Goal: Task Accomplishment & Management: Use online tool/utility

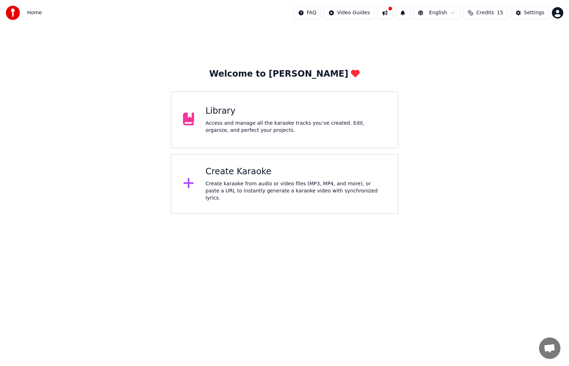
click at [256, 181] on div "Create Karaoke Create karaoke from audio or video files (MP3, MP4, and more), o…" at bounding box center [295, 184] width 181 height 36
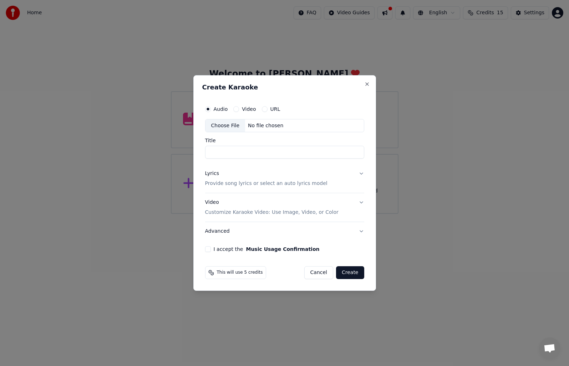
click at [229, 124] on div "Choose File" at bounding box center [225, 125] width 40 height 13
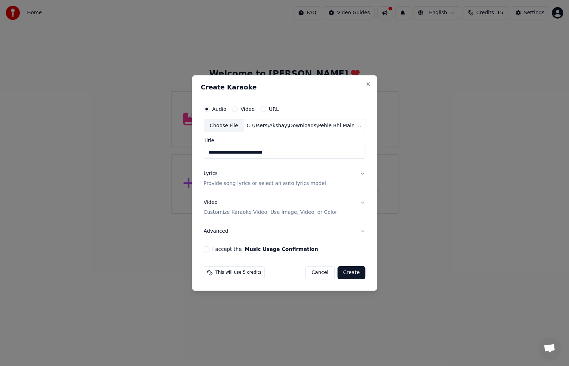
click at [289, 153] on input "**********" at bounding box center [285, 152] width 162 height 13
type input "**********"
click at [360, 174] on button "Lyrics Provide song lyrics or select an auto lyrics model" at bounding box center [285, 179] width 162 height 29
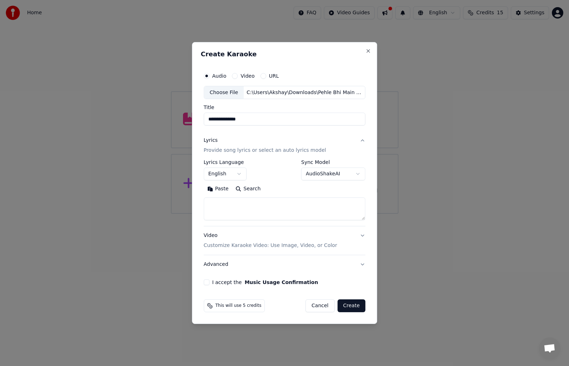
click at [228, 209] on textarea at bounding box center [285, 209] width 162 height 23
paste textarea "**********"
type textarea "**********"
click at [360, 234] on button "Video Customize Karaoke Video: Use Image, Video, or Color" at bounding box center [285, 241] width 162 height 29
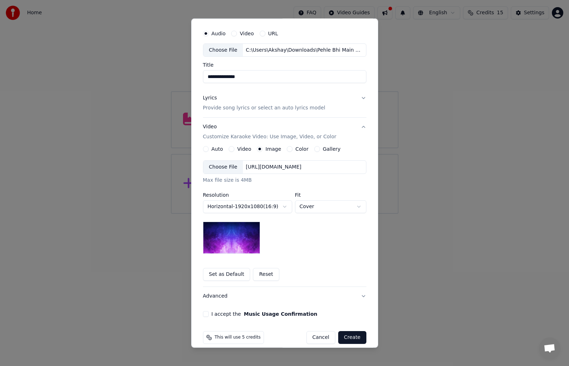
scroll to position [27, 0]
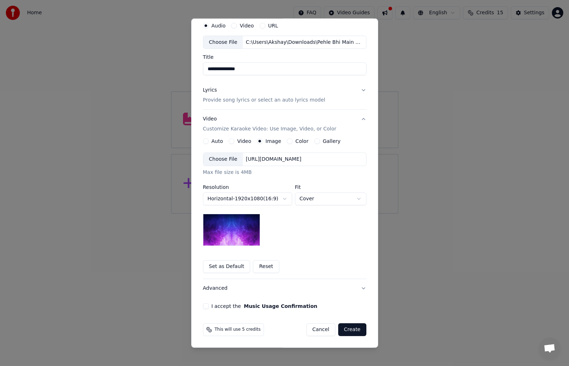
click at [204, 304] on button "I accept the Music Usage Confirmation" at bounding box center [206, 307] width 6 height 6
click at [347, 330] on button "Create" at bounding box center [352, 330] width 28 height 13
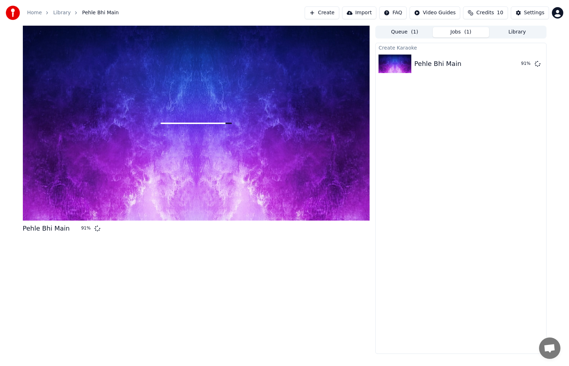
click at [401, 34] on button "Queue ( 1 )" at bounding box center [404, 32] width 56 height 10
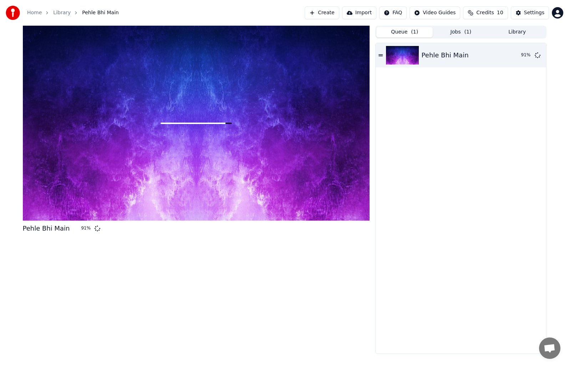
click at [451, 34] on button "Jobs ( 1 )" at bounding box center [461, 32] width 56 height 10
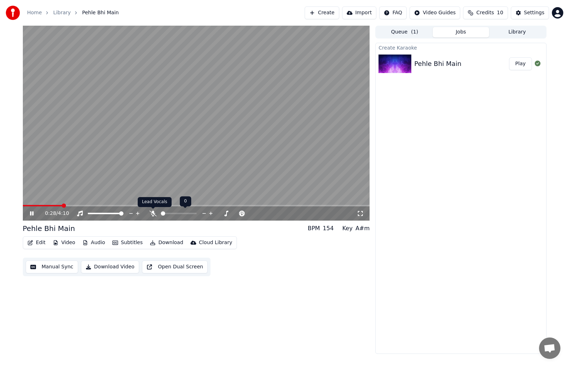
click at [154, 214] on icon at bounding box center [152, 214] width 7 height 6
click at [155, 206] on span at bounding box center [156, 206] width 4 height 4
click at [139, 206] on span at bounding box center [140, 206] width 4 height 4
click at [49, 265] on button "Manual Sync" at bounding box center [52, 267] width 52 height 13
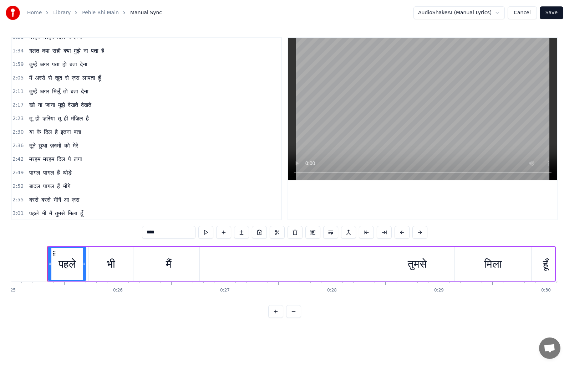
scroll to position [71, 0]
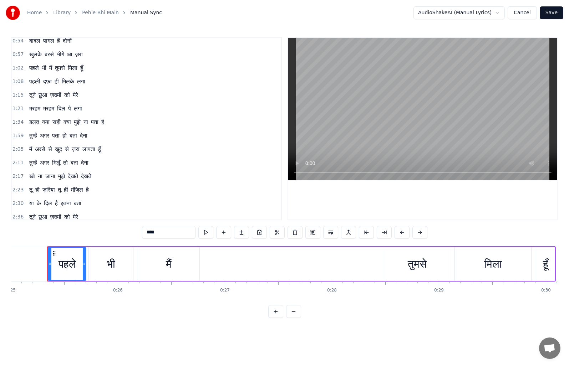
click at [17, 106] on span "1:21" at bounding box center [17, 108] width 11 height 7
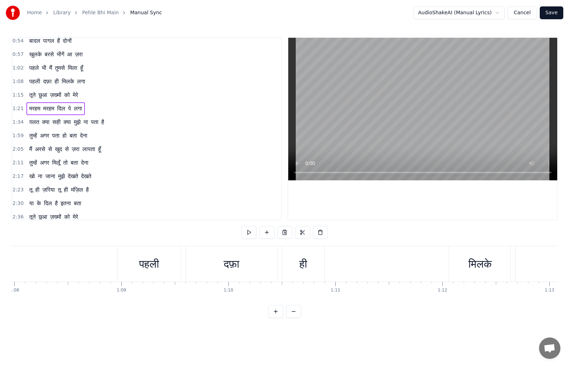
scroll to position [0, 8336]
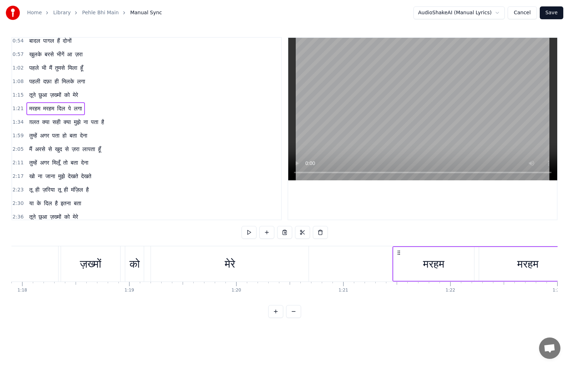
click at [248, 233] on button at bounding box center [248, 232] width 15 height 13
click at [247, 233] on button at bounding box center [248, 232] width 15 height 13
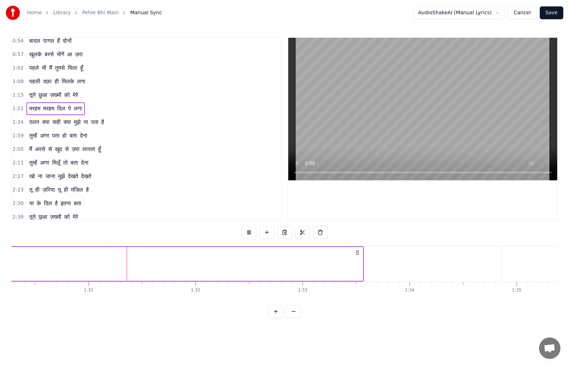
scroll to position [0, 9666]
click at [357, 265] on div at bounding box center [357, 263] width 0 height 35
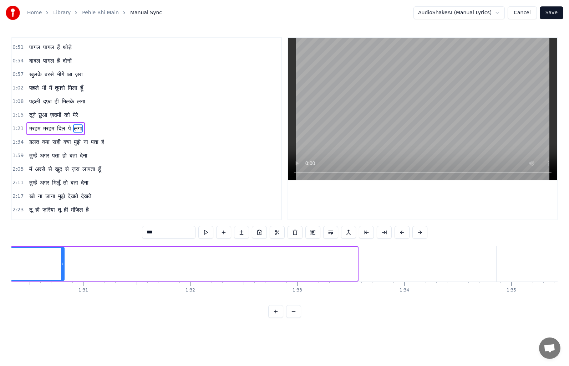
drag, startPoint x: 356, startPoint y: 263, endPoint x: 63, endPoint y: 270, distance: 293.3
click at [63, 270] on div at bounding box center [62, 264] width 3 height 32
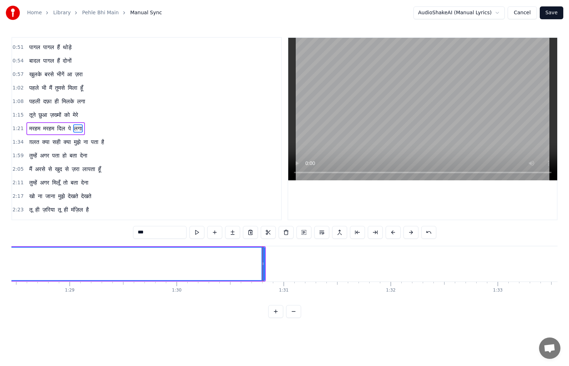
scroll to position [0, 9501]
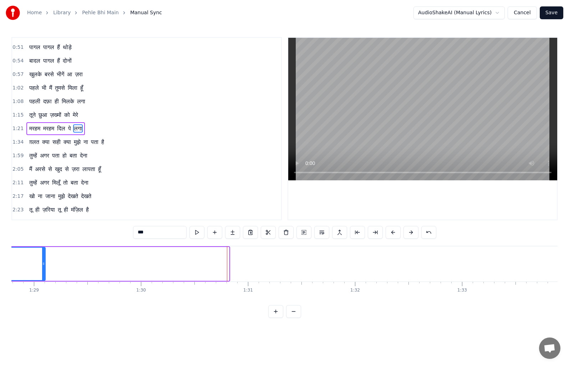
drag, startPoint x: 225, startPoint y: 266, endPoint x: 44, endPoint y: 276, distance: 181.4
click at [44, 276] on div at bounding box center [43, 264] width 3 height 32
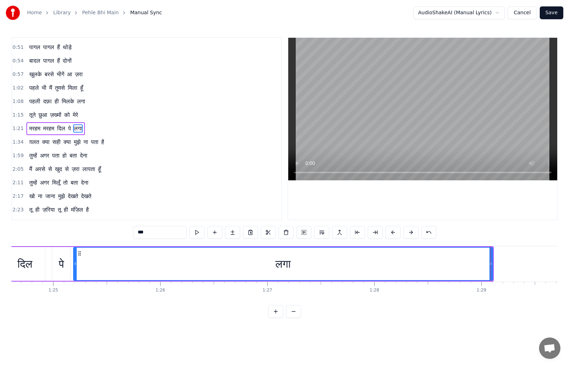
scroll to position [0, 9107]
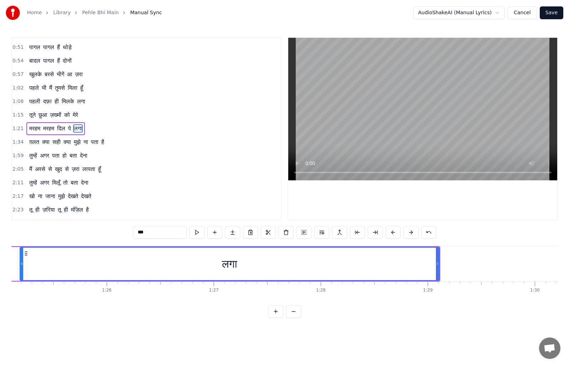
click at [438, 265] on icon at bounding box center [437, 264] width 3 height 6
drag, startPoint x: 438, startPoint y: 265, endPoint x: 293, endPoint y: 273, distance: 145.4
click at [293, 273] on div at bounding box center [292, 264] width 3 height 32
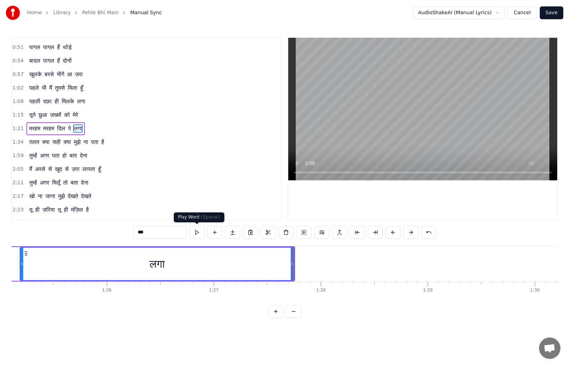
click at [199, 233] on button at bounding box center [196, 232] width 15 height 13
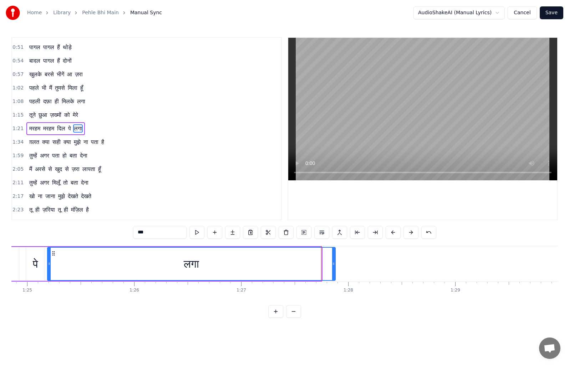
drag, startPoint x: 319, startPoint y: 265, endPoint x: 333, endPoint y: 265, distance: 13.9
click at [333, 265] on circle at bounding box center [333, 265] width 0 height 0
click at [197, 232] on button at bounding box center [196, 232] width 15 height 13
click at [19, 143] on span "1:34" at bounding box center [17, 142] width 11 height 7
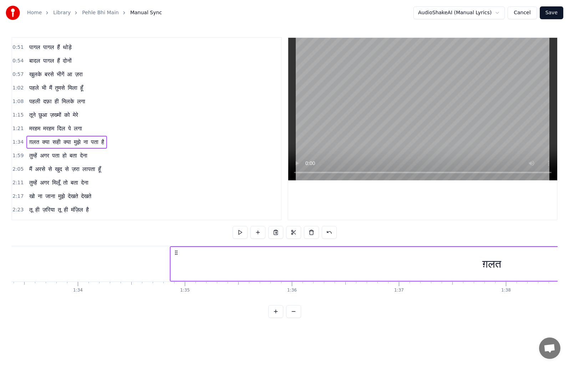
click at [30, 142] on span "ग़लत" at bounding box center [34, 142] width 11 height 8
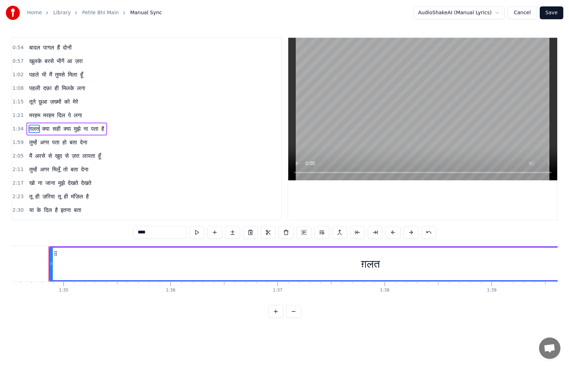
scroll to position [65, 0]
click at [199, 231] on button at bounding box center [196, 232] width 15 height 13
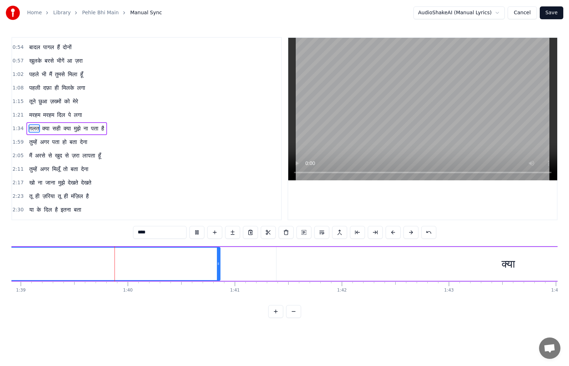
scroll to position [0, 10593]
click at [195, 232] on button at bounding box center [196, 232] width 15 height 13
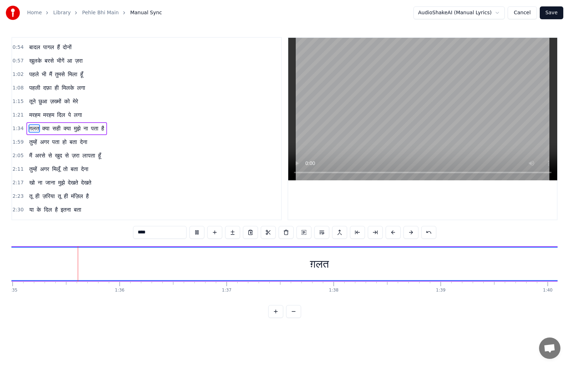
scroll to position [0, 10164]
click at [15, 127] on span "1:34" at bounding box center [17, 128] width 11 height 7
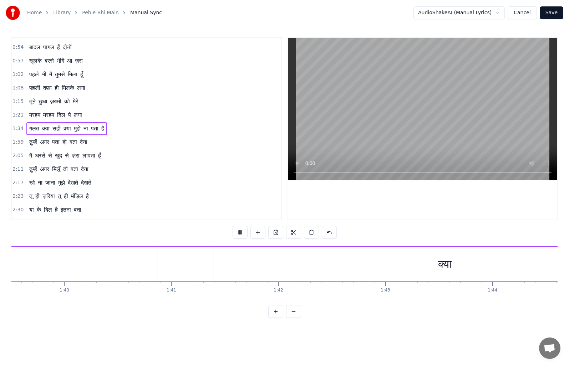
scroll to position [0, 10650]
click at [19, 143] on span "1:59" at bounding box center [17, 142] width 11 height 7
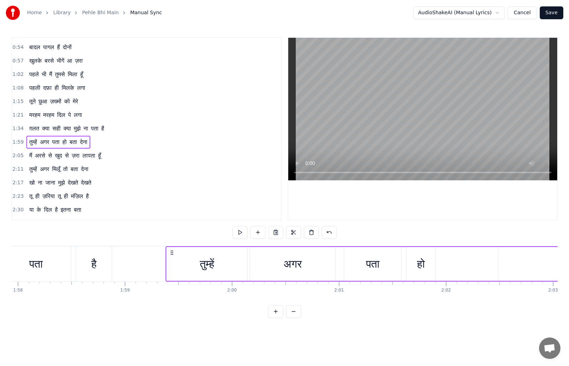
scroll to position [0, 12738]
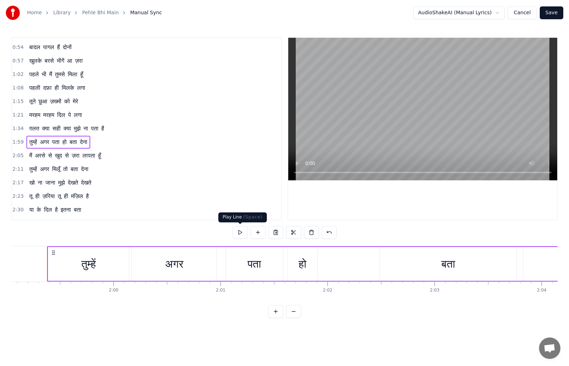
click at [238, 231] on button at bounding box center [240, 232] width 15 height 13
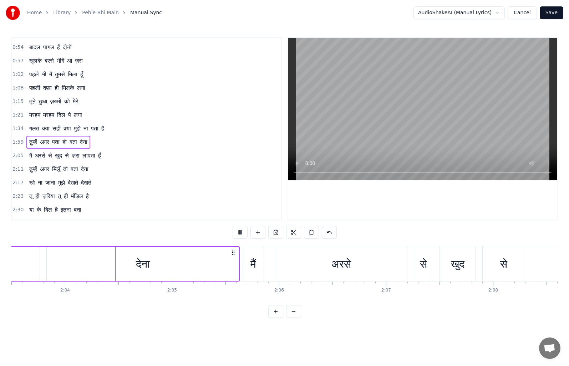
scroll to position [0, 13217]
click at [32, 127] on span "ग़लत" at bounding box center [34, 128] width 11 height 8
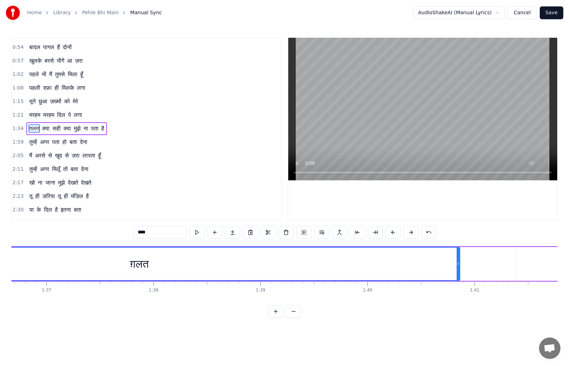
click at [17, 127] on span "1:34" at bounding box center [17, 128] width 11 height 7
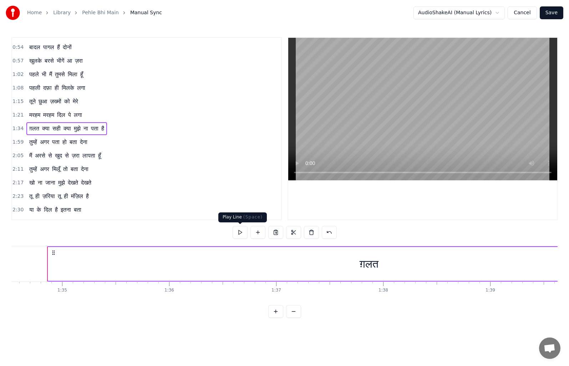
click at [241, 230] on button at bounding box center [240, 232] width 15 height 13
click at [29, 101] on span "तूने" at bounding box center [33, 101] width 8 height 8
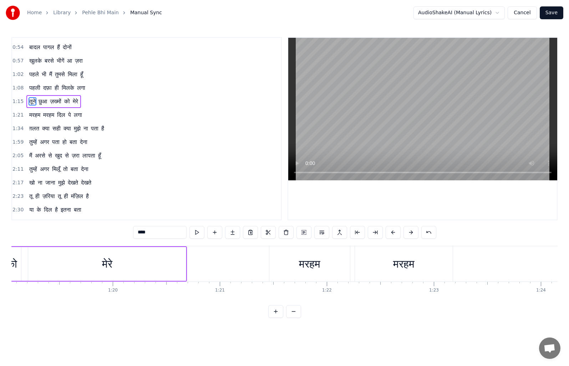
click at [15, 99] on span "1:15" at bounding box center [17, 101] width 11 height 7
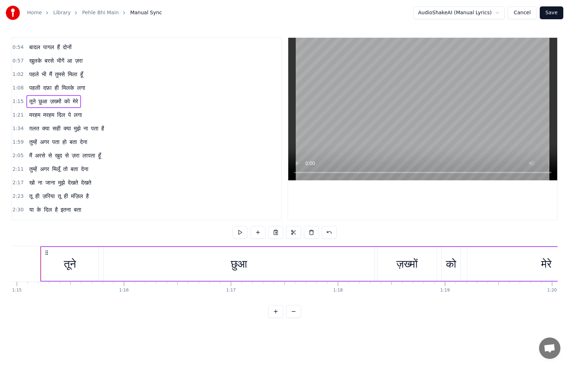
scroll to position [0, 8013]
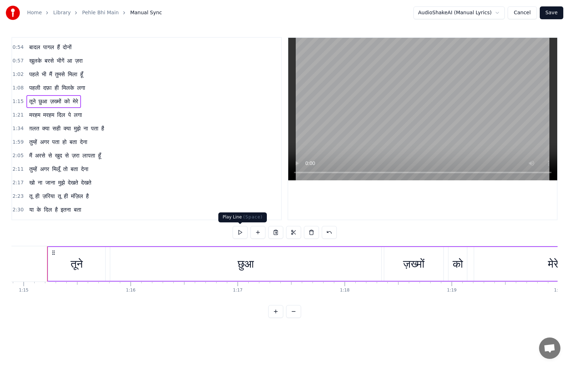
click at [235, 233] on button at bounding box center [240, 232] width 15 height 13
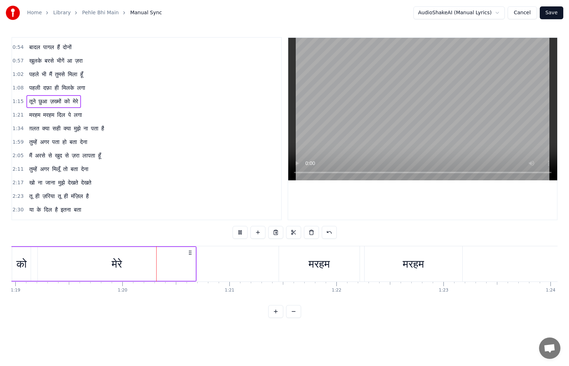
scroll to position [0, 8492]
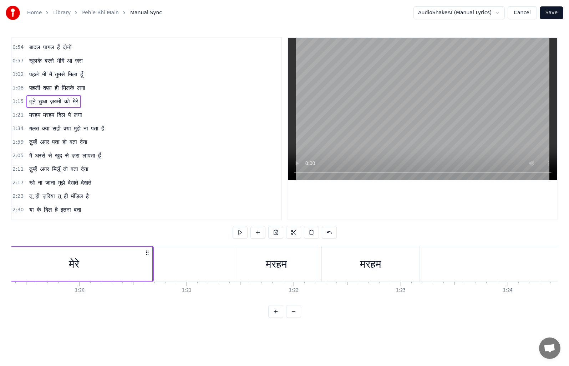
click at [18, 117] on span "1:21" at bounding box center [17, 115] width 11 height 7
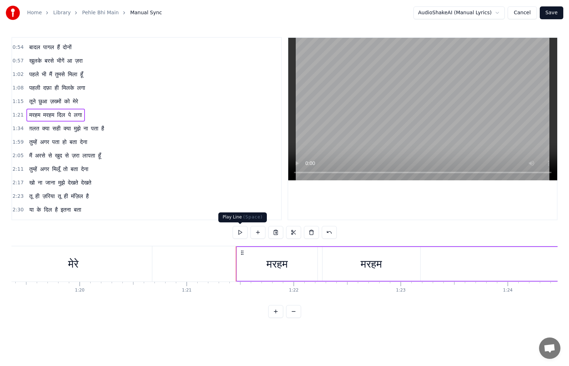
click at [241, 231] on button at bounding box center [240, 232] width 15 height 13
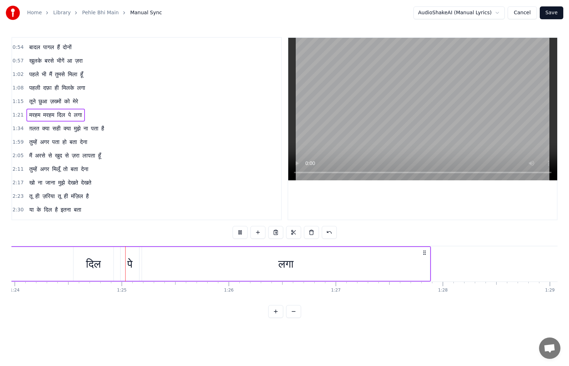
scroll to position [0, 8986]
click at [19, 129] on span "1:34" at bounding box center [17, 128] width 11 height 7
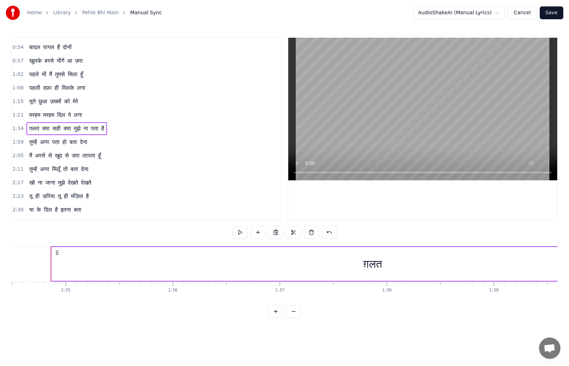
scroll to position [0, 10115]
click at [243, 234] on button at bounding box center [240, 232] width 15 height 13
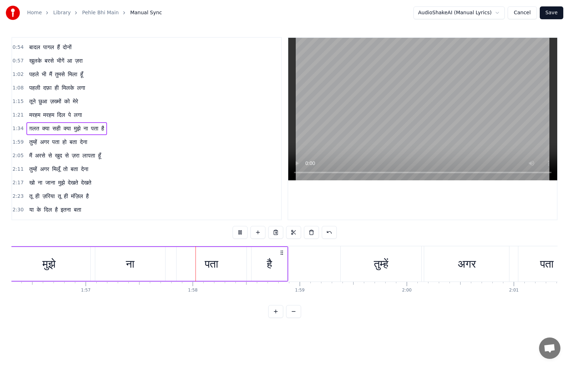
scroll to position [0, 12534]
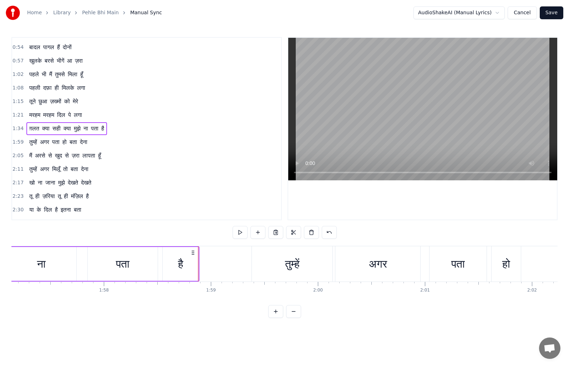
click at [18, 129] on span "1:34" at bounding box center [17, 128] width 11 height 7
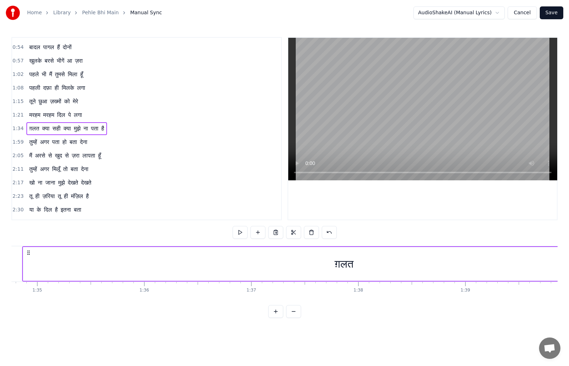
scroll to position [0, 10115]
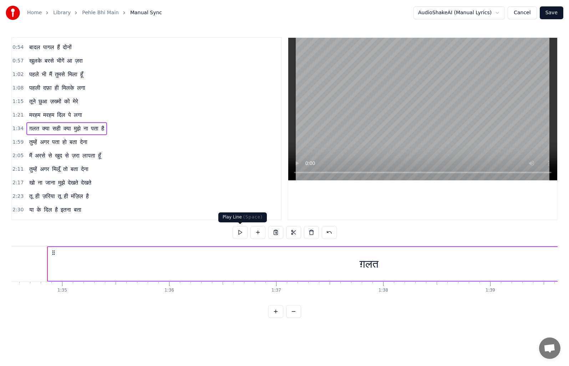
click at [241, 231] on button at bounding box center [240, 232] width 15 height 13
click at [50, 262] on div "ग़लत" at bounding box center [368, 264] width 641 height 34
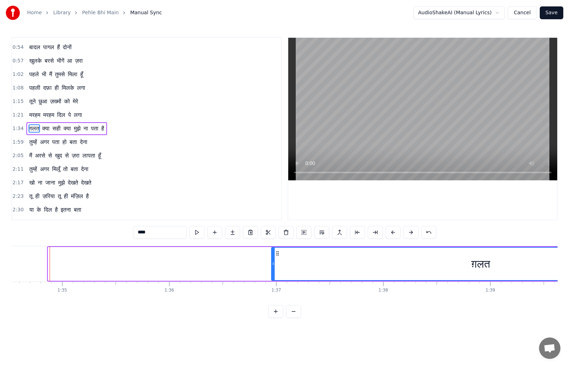
drag, startPoint x: 49, startPoint y: 262, endPoint x: 272, endPoint y: 264, distance: 222.9
click at [272, 264] on icon at bounding box center [273, 264] width 3 height 6
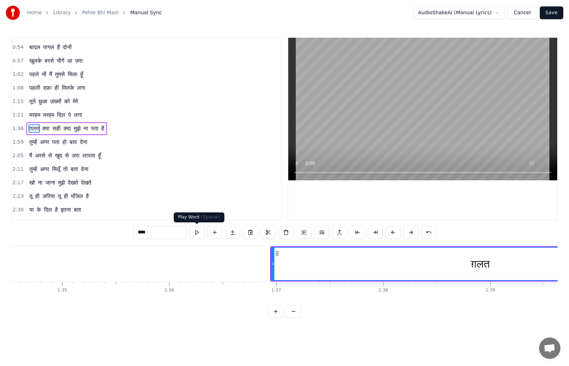
click at [198, 232] on button at bounding box center [196, 232] width 15 height 13
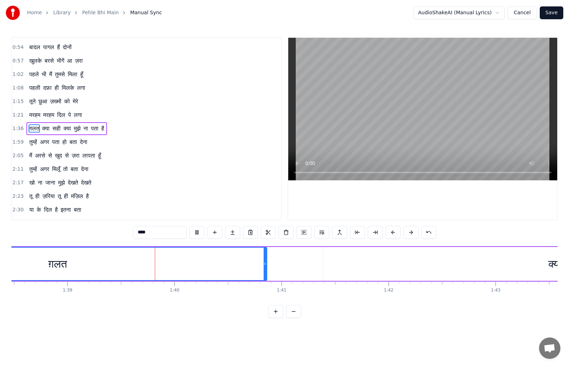
scroll to position [0, 10592]
drag, startPoint x: 210, startPoint y: 264, endPoint x: 303, endPoint y: 270, distance: 93.0
click at [326, 266] on icon at bounding box center [324, 264] width 3 height 6
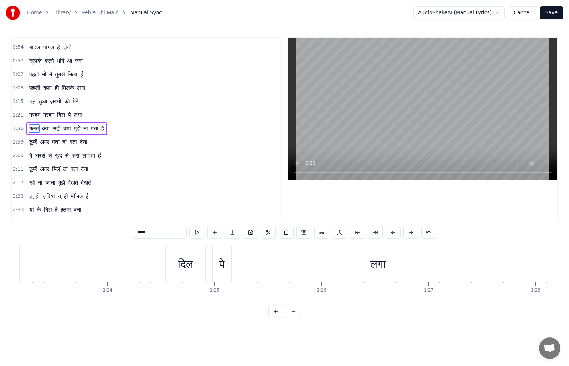
scroll to position [0, 8910]
click at [17, 129] on span "1:36" at bounding box center [17, 128] width 11 height 7
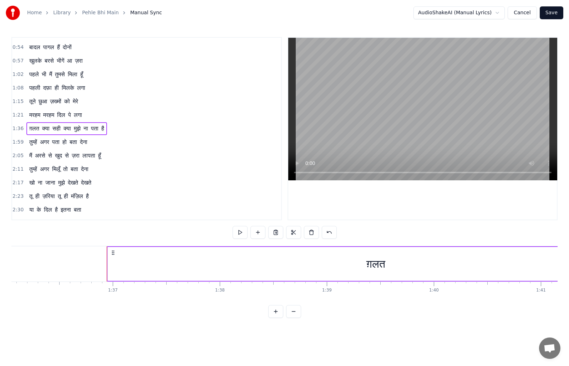
scroll to position [0, 10338]
click at [50, 261] on div "ग़लत" at bounding box center [316, 264] width 536 height 34
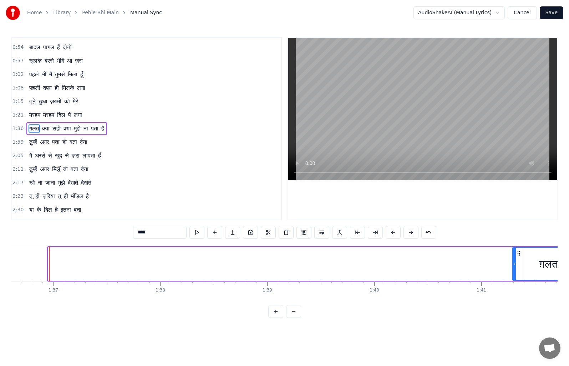
drag, startPoint x: 50, startPoint y: 262, endPoint x: 514, endPoint y: 276, distance: 464.6
click at [514, 276] on div at bounding box center [514, 264] width 3 height 32
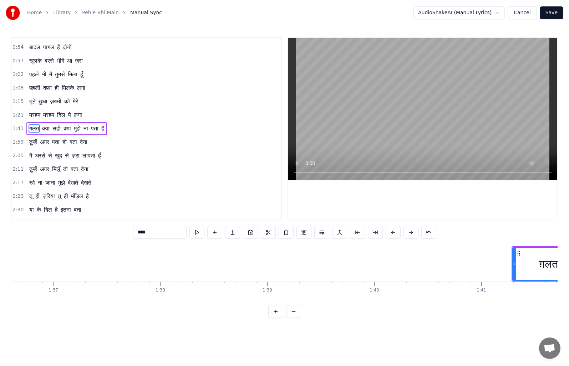
click at [199, 232] on button at bounding box center [196, 232] width 15 height 13
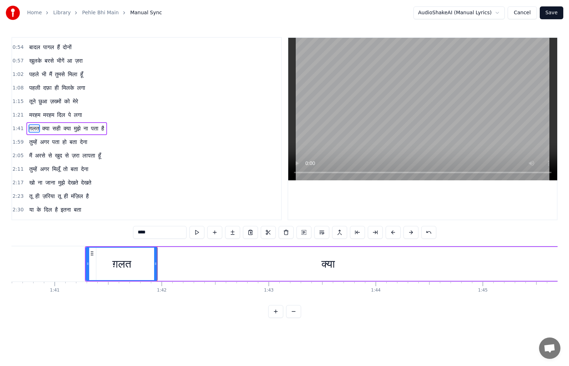
scroll to position [0, 10822]
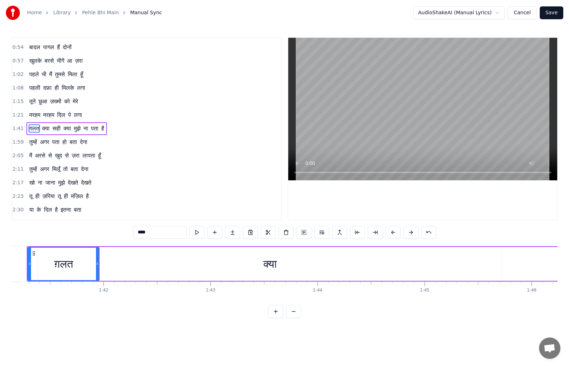
click at [97, 262] on icon at bounding box center [97, 264] width 3 height 6
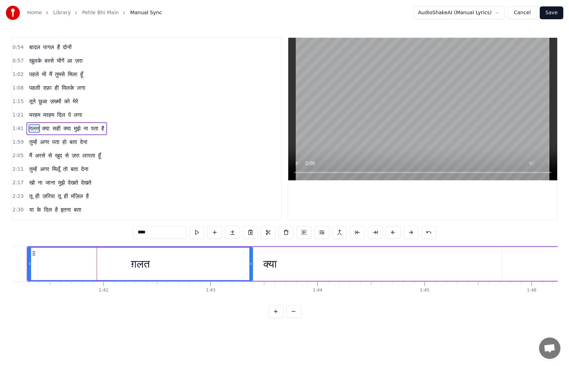
drag, startPoint x: 97, startPoint y: 262, endPoint x: 251, endPoint y: 259, distance: 153.4
click at [251, 259] on div at bounding box center [250, 264] width 3 height 32
drag, startPoint x: 28, startPoint y: 263, endPoint x: 102, endPoint y: 263, distance: 73.8
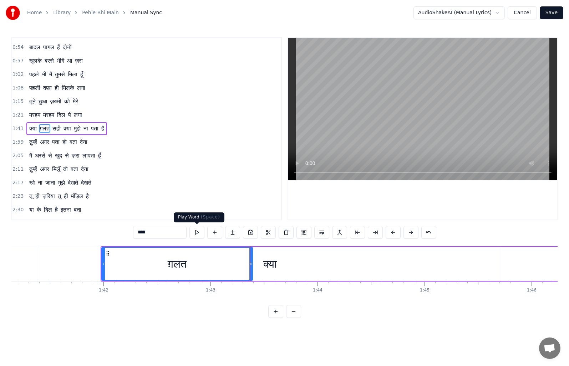
click at [195, 230] on button at bounding box center [196, 232] width 15 height 13
drag, startPoint x: 255, startPoint y: 261, endPoint x: 281, endPoint y: 261, distance: 26.0
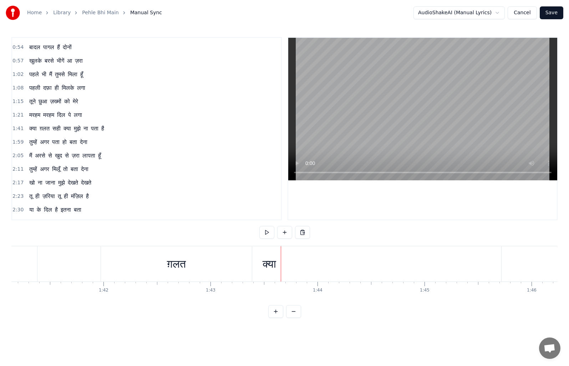
click at [308, 260] on div "क्या" at bounding box center [269, 263] width 464 height 35
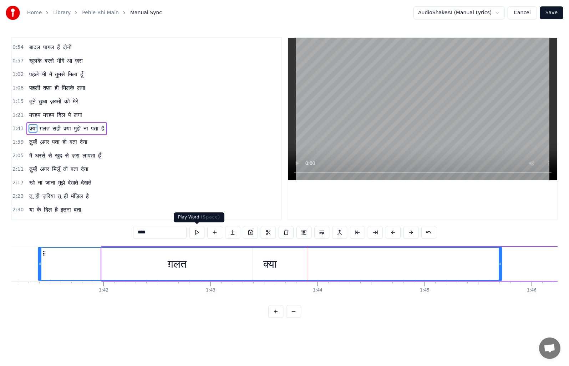
click at [196, 231] on button at bounding box center [196, 232] width 15 height 13
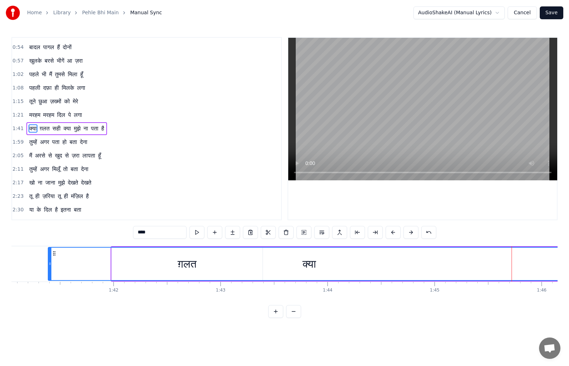
drag, startPoint x: 510, startPoint y: 264, endPoint x: 569, endPoint y: 260, distance: 58.6
click at [569, 260] on div "Home Library Pehle Bhi Main Manual Sync AudioShakeAI (Manual Lyrics) Cancel Sav…" at bounding box center [284, 159] width 569 height 318
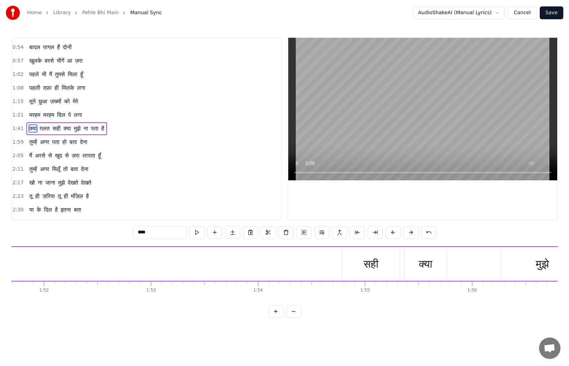
scroll to position [0, 11934]
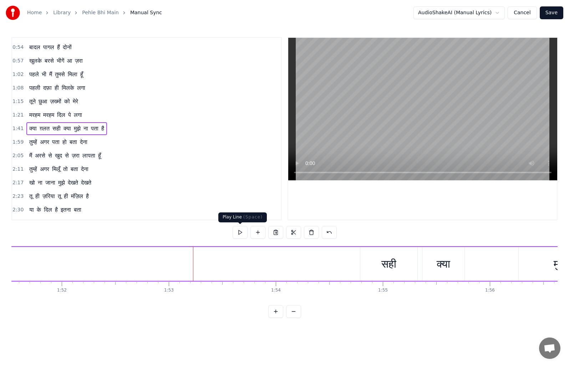
click at [236, 231] on button at bounding box center [240, 232] width 15 height 13
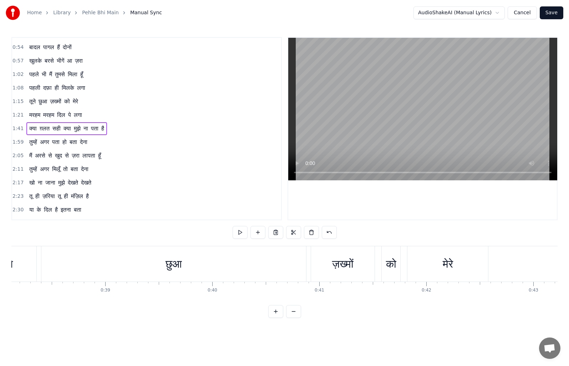
scroll to position [0, 2666]
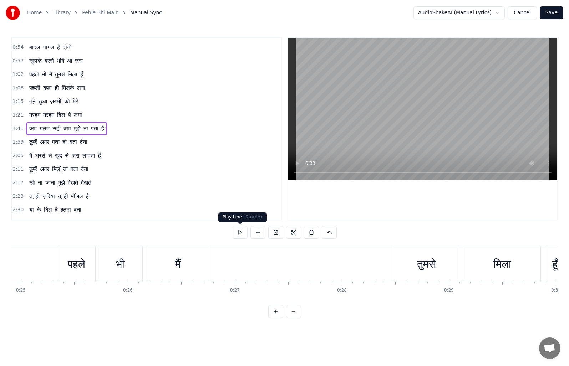
click at [239, 231] on button at bounding box center [240, 232] width 15 height 13
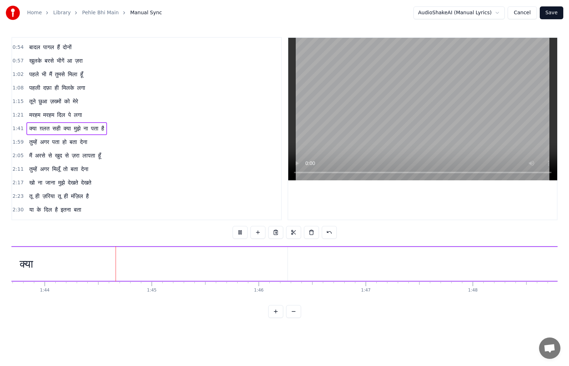
scroll to position [0, 11096]
click at [65, 266] on div "क्या" at bounding box center [26, 264] width 522 height 34
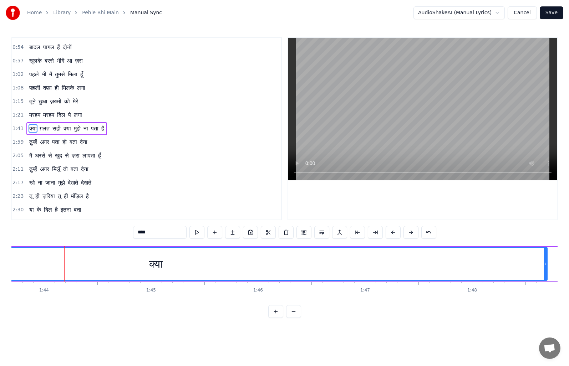
drag, startPoint x: 285, startPoint y: 263, endPoint x: 545, endPoint y: 258, distance: 260.4
click at [545, 258] on div at bounding box center [545, 264] width 3 height 32
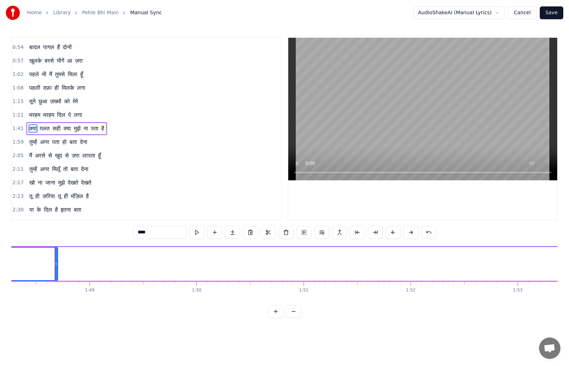
scroll to position [0, 11593]
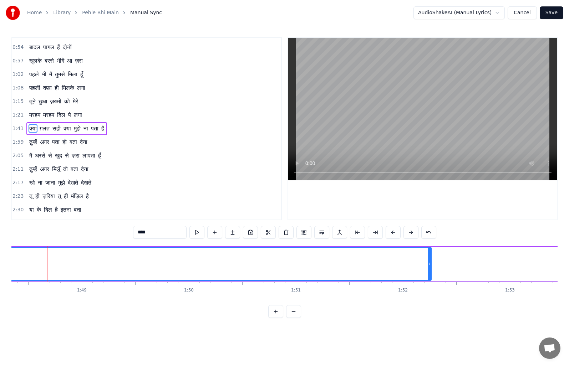
drag, startPoint x: 47, startPoint y: 265, endPoint x: 449, endPoint y: 265, distance: 402.0
click at [431, 265] on icon at bounding box center [429, 264] width 3 height 6
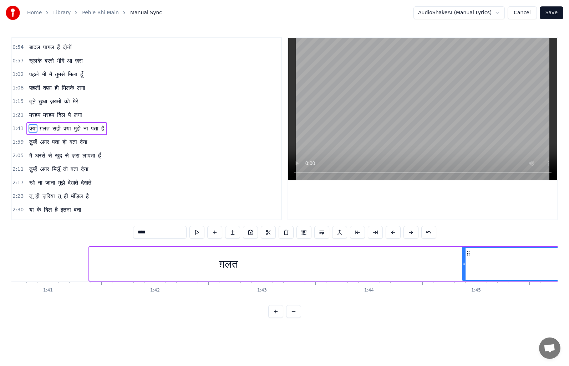
drag, startPoint x: 94, startPoint y: 263, endPoint x: 475, endPoint y: 259, distance: 381.3
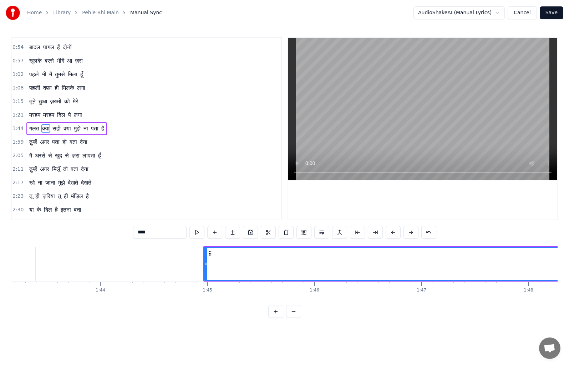
scroll to position [0, 11093]
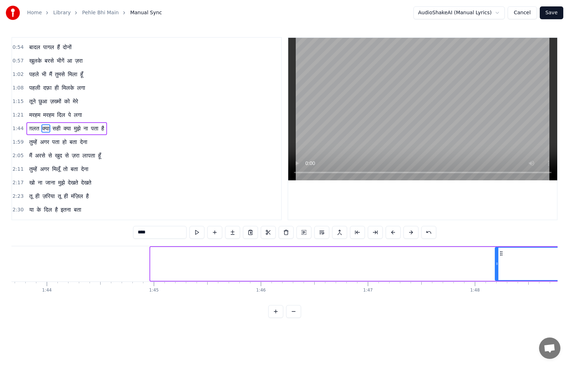
drag, startPoint x: 152, startPoint y: 265, endPoint x: 496, endPoint y: 265, distance: 344.6
click at [496, 265] on icon at bounding box center [496, 264] width 3 height 6
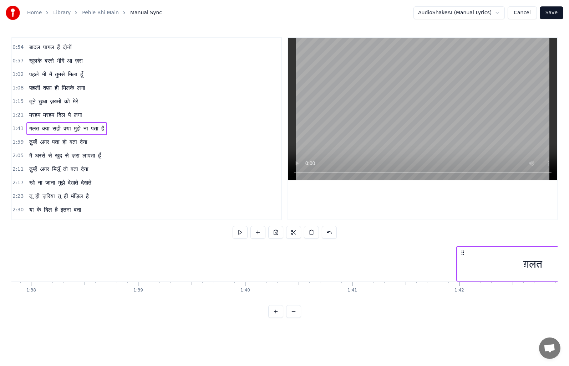
scroll to position [0, 10431]
click at [521, 262] on div "ग़लत" at bounding box center [568, 264] width 151 height 34
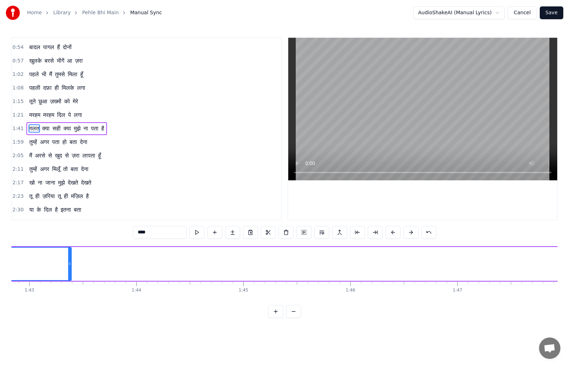
scroll to position [0, 10843]
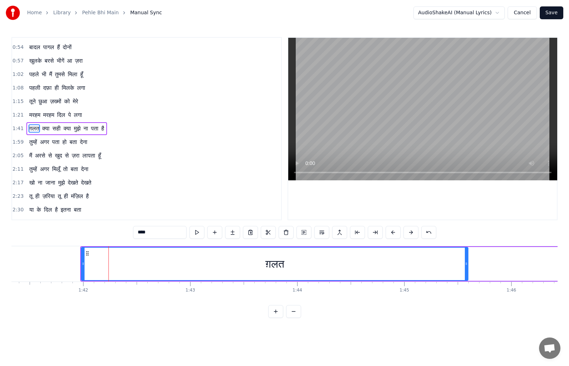
drag, startPoint x: 236, startPoint y: 264, endPoint x: 426, endPoint y: 264, distance: 190.5
click at [468, 264] on div "ग़लत" at bounding box center [275, 264] width 386 height 32
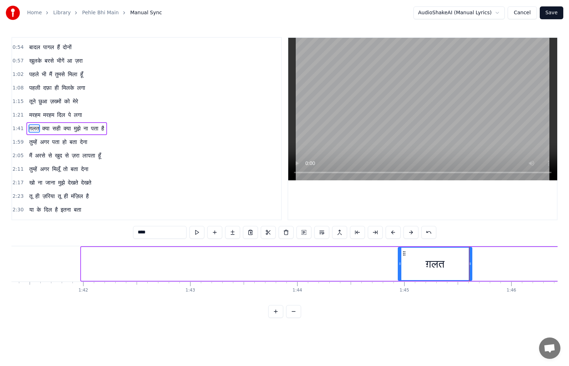
drag, startPoint x: 82, startPoint y: 263, endPoint x: 399, endPoint y: 263, distance: 316.7
click at [399, 263] on icon at bounding box center [399, 264] width 3 height 6
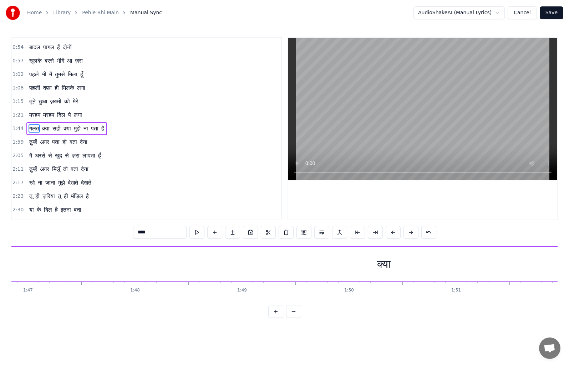
scroll to position [0, 11361]
click at [270, 264] on div "क्या" at bounding box center [455, 264] width 457 height 34
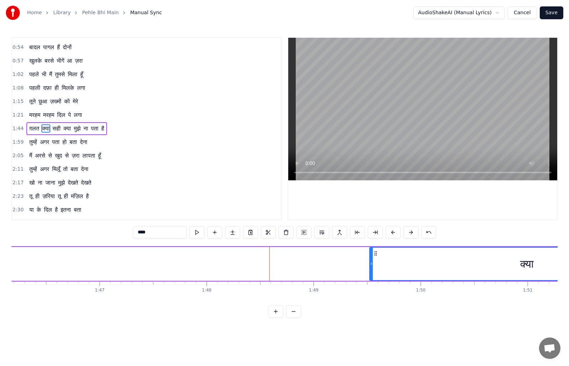
drag, startPoint x: 229, startPoint y: 263, endPoint x: 372, endPoint y: 262, distance: 143.0
click at [372, 262] on icon at bounding box center [371, 264] width 3 height 6
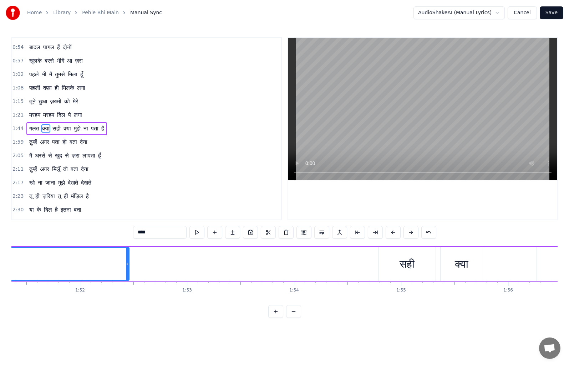
scroll to position [0, 11827]
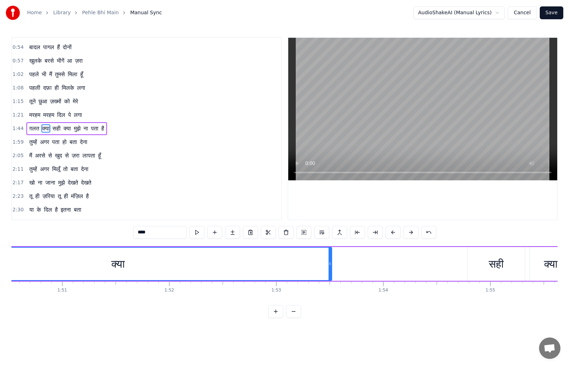
drag, startPoint x: 217, startPoint y: 264, endPoint x: 331, endPoint y: 264, distance: 113.4
click at [331, 264] on icon at bounding box center [330, 264] width 3 height 6
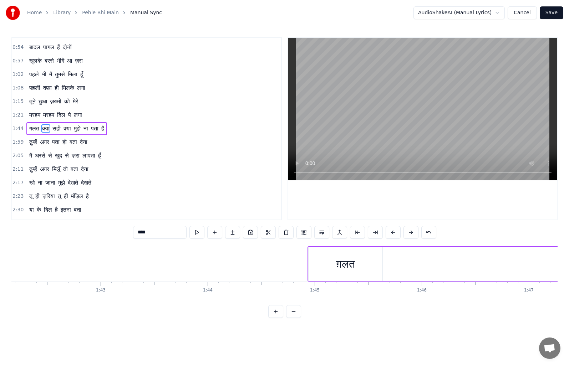
scroll to position [0, 10986]
click at [255, 265] on div "ग़लत" at bounding box center [291, 264] width 75 height 34
type input "****"
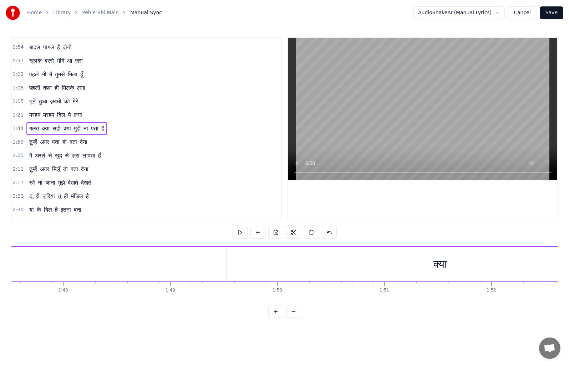
scroll to position [0, 11540]
click at [239, 268] on div "क्या" at bounding box center [404, 264] width 427 height 34
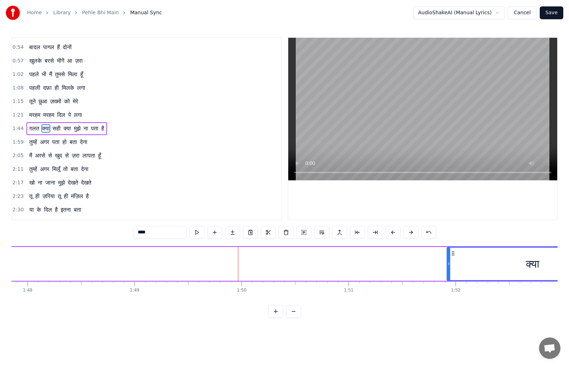
drag, startPoint x: 192, startPoint y: 265, endPoint x: 448, endPoint y: 273, distance: 256.2
click at [448, 273] on div at bounding box center [448, 264] width 3 height 32
click at [198, 232] on button at bounding box center [196, 232] width 15 height 13
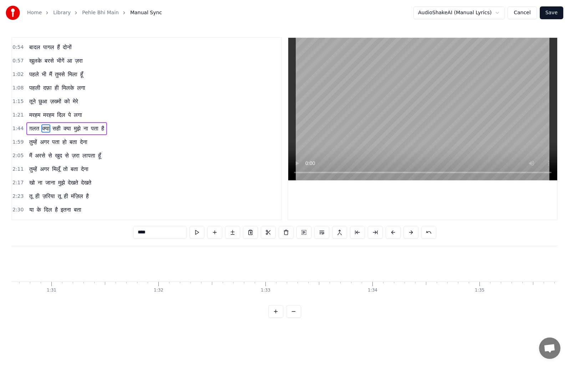
scroll to position [0, 9500]
click at [35, 131] on span "ग़लत" at bounding box center [34, 128] width 11 height 8
type input "****"
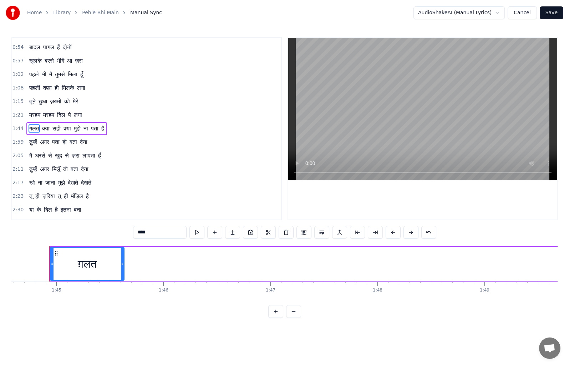
scroll to position [0, 11193]
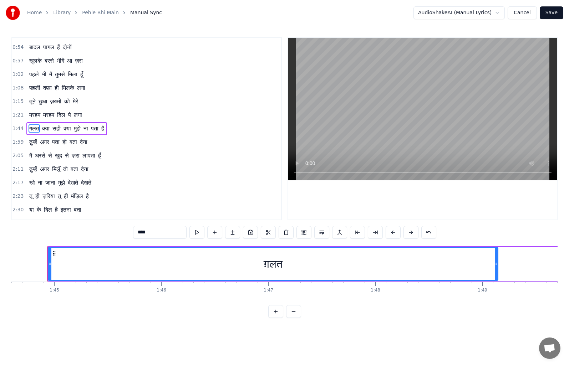
drag, startPoint x: 119, startPoint y: 262, endPoint x: 495, endPoint y: 268, distance: 376.0
click at [495, 268] on div at bounding box center [496, 264] width 3 height 32
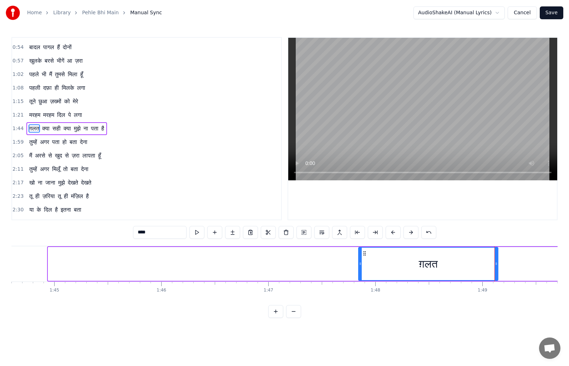
drag, startPoint x: 49, startPoint y: 263, endPoint x: 360, endPoint y: 262, distance: 311.0
click at [360, 262] on icon at bounding box center [360, 264] width 3 height 6
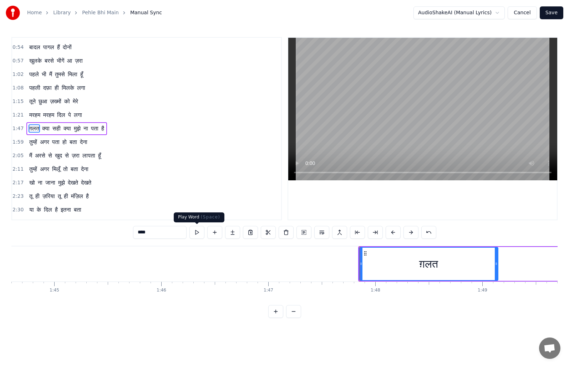
click at [200, 233] on button at bounding box center [196, 232] width 15 height 13
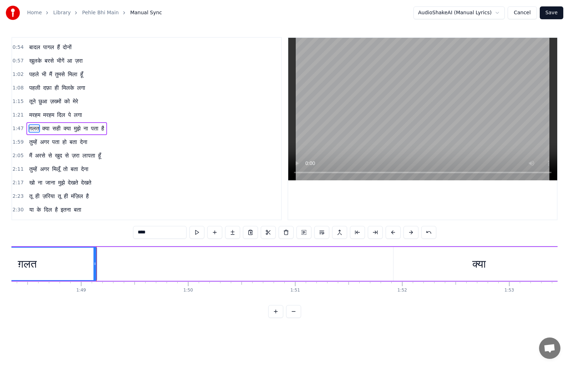
scroll to position [0, 11559]
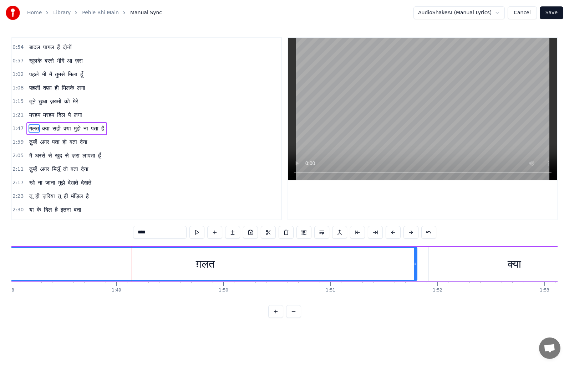
drag, startPoint x: 131, startPoint y: 263, endPoint x: 411, endPoint y: 271, distance: 279.4
click at [417, 270] on div at bounding box center [415, 264] width 3 height 32
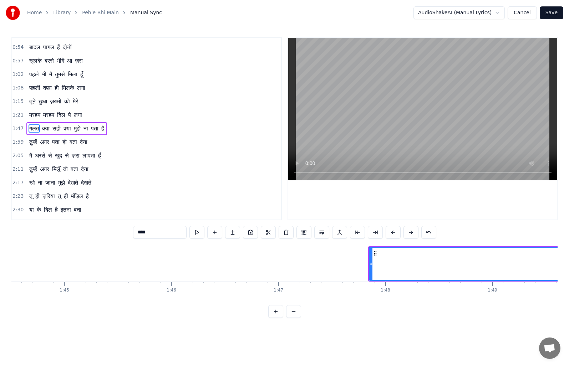
scroll to position [0, 11200]
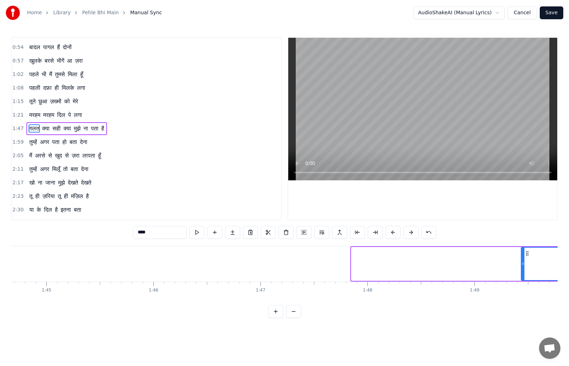
drag, startPoint x: 352, startPoint y: 267, endPoint x: 521, endPoint y: 281, distance: 170.3
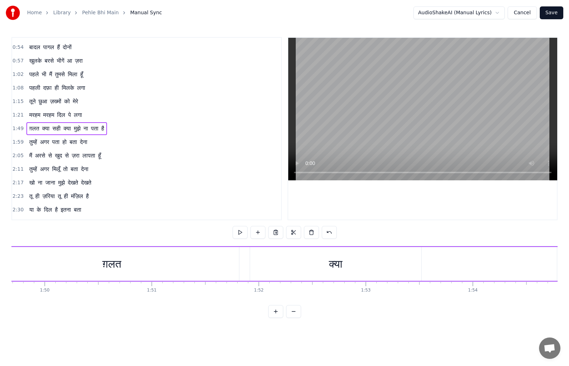
scroll to position [0, 11755]
click at [66, 266] on div "ग़लत" at bounding box center [93, 264] width 255 height 34
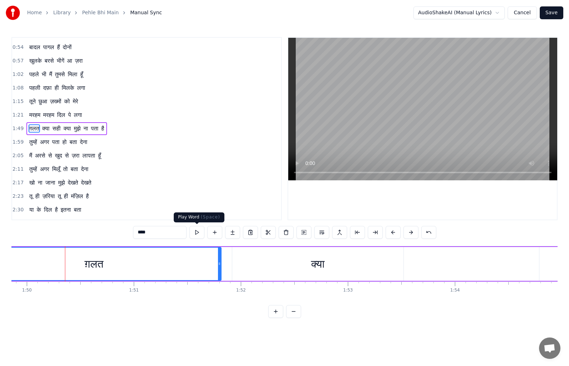
click at [197, 231] on button at bounding box center [196, 232] width 15 height 13
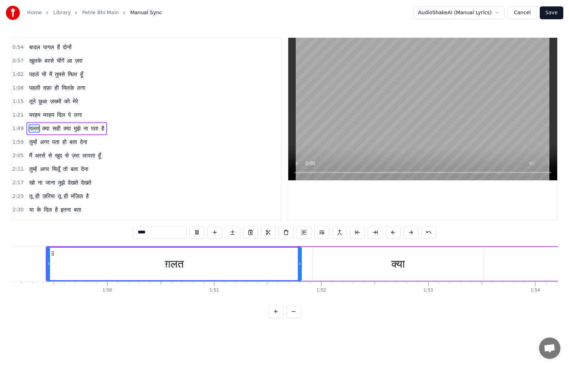
drag, startPoint x: 47, startPoint y: 265, endPoint x: 54, endPoint y: 265, distance: 6.8
click at [54, 265] on div "ग़लत" at bounding box center [173, 264] width 255 height 34
click at [326, 261] on div "क्या" at bounding box center [397, 264] width 171 height 34
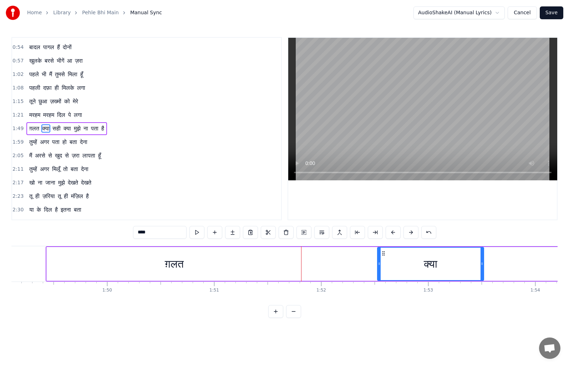
drag, startPoint x: 315, startPoint y: 263, endPoint x: 380, endPoint y: 268, distance: 65.8
click at [380, 268] on div at bounding box center [379, 264] width 3 height 32
click at [292, 264] on div "ग़लत" at bounding box center [174, 264] width 255 height 34
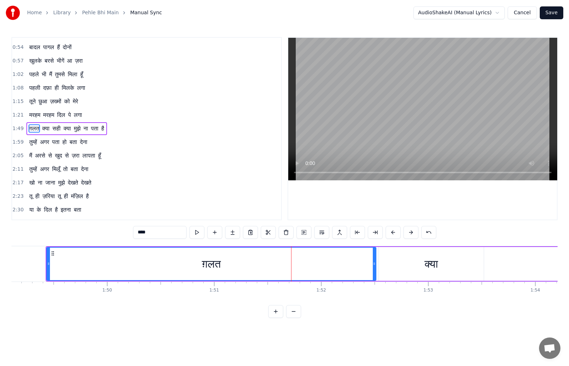
drag, startPoint x: 301, startPoint y: 264, endPoint x: 375, endPoint y: 275, distance: 75.4
click at [375, 275] on div at bounding box center [374, 264] width 3 height 32
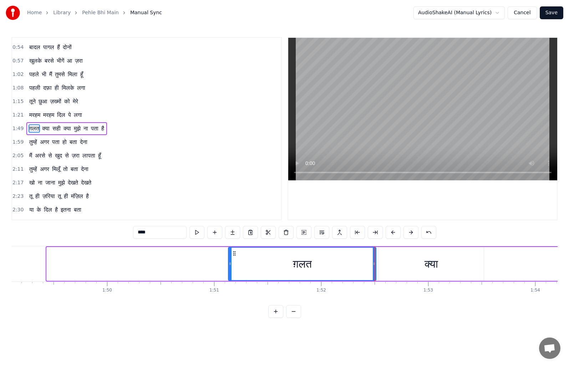
drag, startPoint x: 49, startPoint y: 262, endPoint x: 230, endPoint y: 266, distance: 182.0
click at [230, 267] on div at bounding box center [230, 264] width 3 height 32
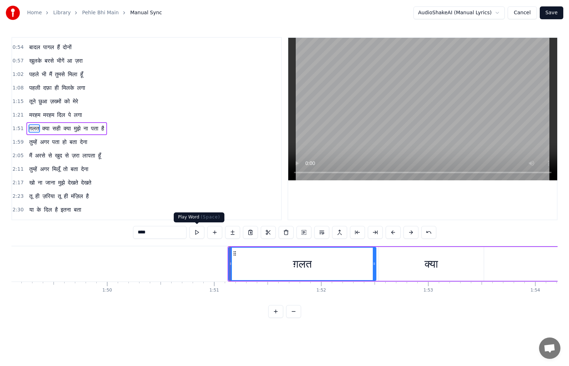
click at [194, 233] on button at bounding box center [196, 232] width 15 height 13
click at [464, 262] on div "क्या" at bounding box center [431, 264] width 105 height 34
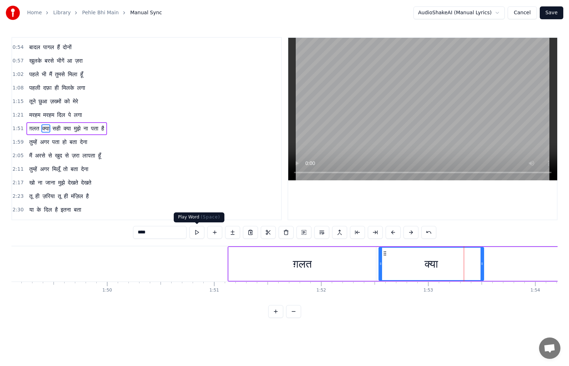
click at [198, 234] on button at bounding box center [196, 232] width 15 height 13
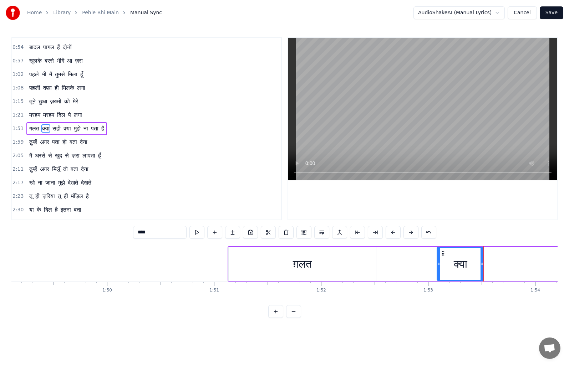
drag, startPoint x: 381, startPoint y: 265, endPoint x: 427, endPoint y: 266, distance: 46.0
click at [440, 264] on icon at bounding box center [438, 264] width 3 height 6
click at [365, 263] on div "ग़लत" at bounding box center [302, 264] width 147 height 34
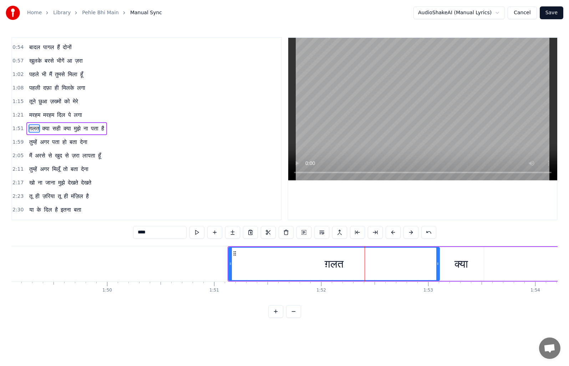
drag, startPoint x: 375, startPoint y: 263, endPoint x: 310, endPoint y: 263, distance: 64.9
click at [438, 263] on icon at bounding box center [437, 264] width 3 height 6
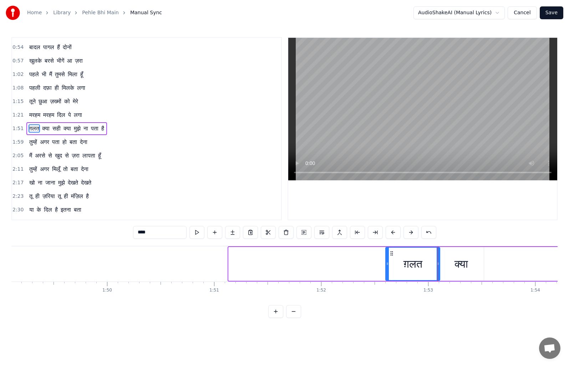
drag, startPoint x: 229, startPoint y: 261, endPoint x: 386, endPoint y: 263, distance: 156.9
click at [386, 263] on icon at bounding box center [387, 264] width 3 height 6
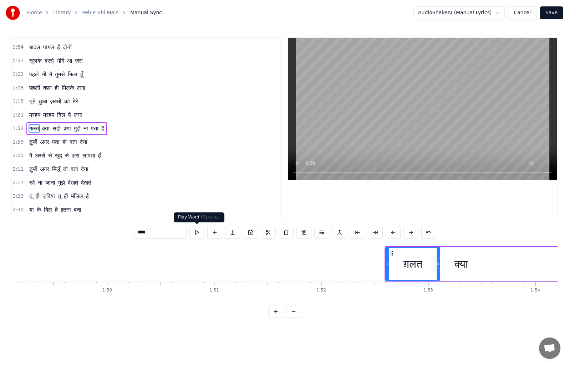
click at [197, 234] on button at bounding box center [196, 232] width 15 height 13
click at [476, 266] on div "क्या" at bounding box center [460, 264] width 45 height 34
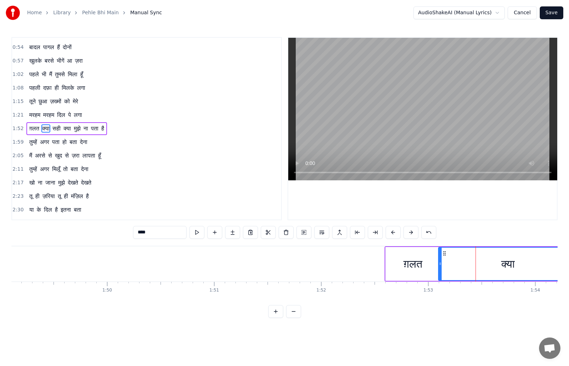
drag, startPoint x: 482, startPoint y: 263, endPoint x: 529, endPoint y: 262, distance: 47.1
click at [569, 263] on html "Home Library Pehle Bhi Main Manual Sync AudioShakeAI (Manual Lyrics) Cancel Sav…" at bounding box center [284, 165] width 569 height 330
drag, startPoint x: 441, startPoint y: 265, endPoint x: 529, endPoint y: 265, distance: 88.1
click at [527, 265] on icon at bounding box center [525, 264] width 3 height 6
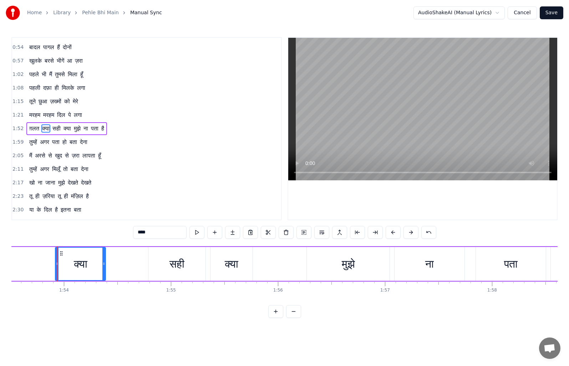
scroll to position [0, 12156]
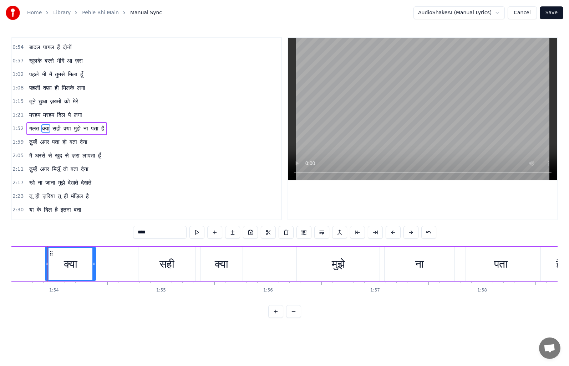
click at [59, 264] on div "क्या" at bounding box center [71, 264] width 50 height 32
click at [198, 232] on button at bounding box center [196, 232] width 15 height 13
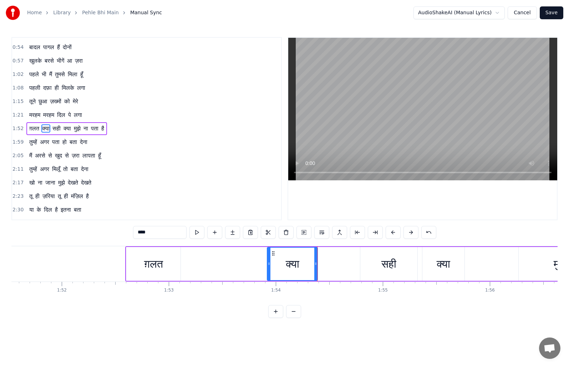
scroll to position [0, 11755]
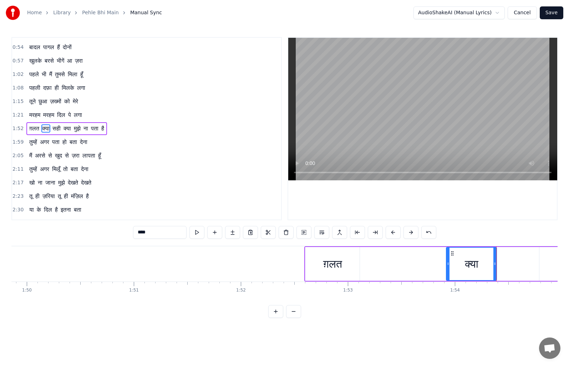
click at [325, 271] on div "ग़लत" at bounding box center [332, 264] width 19 height 16
type input "****"
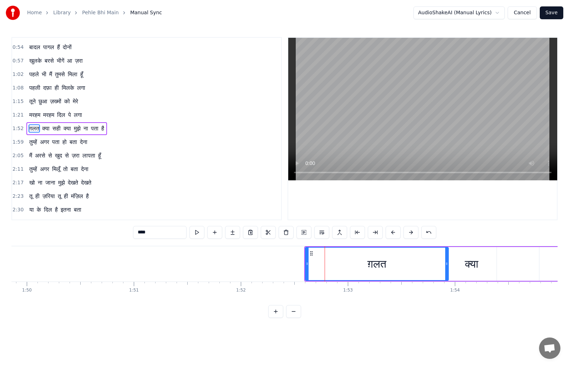
drag, startPoint x: 357, startPoint y: 263, endPoint x: 446, endPoint y: 264, distance: 88.8
click at [446, 264] on icon at bounding box center [446, 264] width 3 height 6
drag, startPoint x: 307, startPoint y: 265, endPoint x: 371, endPoint y: 268, distance: 63.6
click at [371, 268] on div at bounding box center [371, 264] width 3 height 32
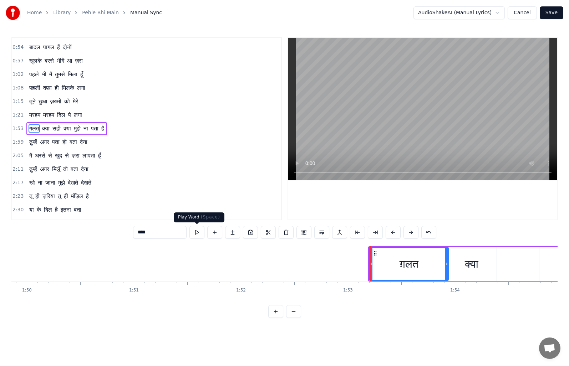
click at [199, 231] on button at bounding box center [196, 232] width 15 height 13
click at [20, 127] on span "1:53" at bounding box center [17, 128] width 11 height 7
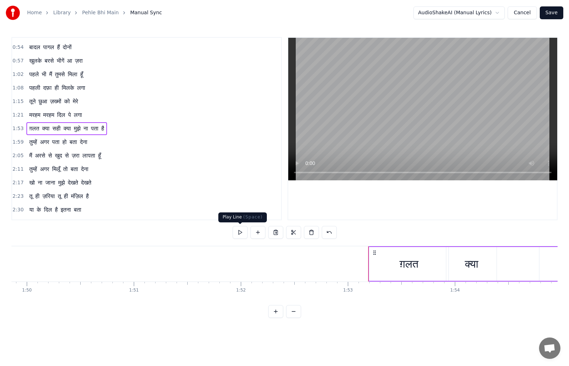
click at [237, 233] on button at bounding box center [240, 232] width 15 height 13
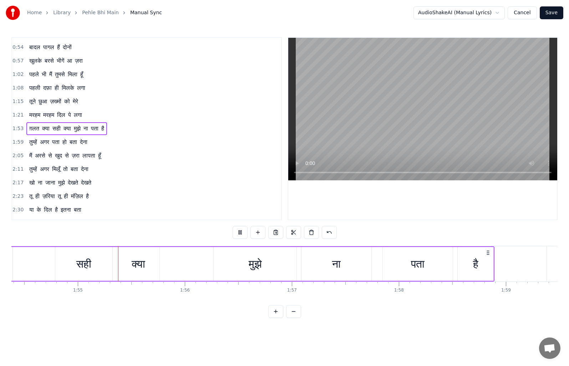
scroll to position [0, 12242]
click at [551, 13] on button "Save" at bounding box center [552, 12] width 24 height 13
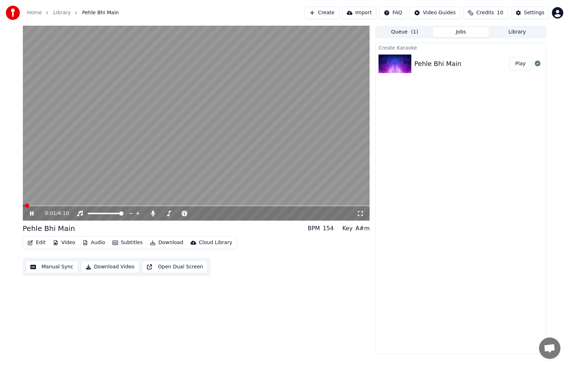
click at [68, 205] on span at bounding box center [196, 205] width 347 height 1
click at [98, 205] on span at bounding box center [196, 205] width 347 height 1
click at [111, 205] on span at bounding box center [196, 205] width 347 height 1
click at [126, 205] on span at bounding box center [196, 205] width 347 height 1
click at [136, 206] on span at bounding box center [196, 205] width 347 height 1
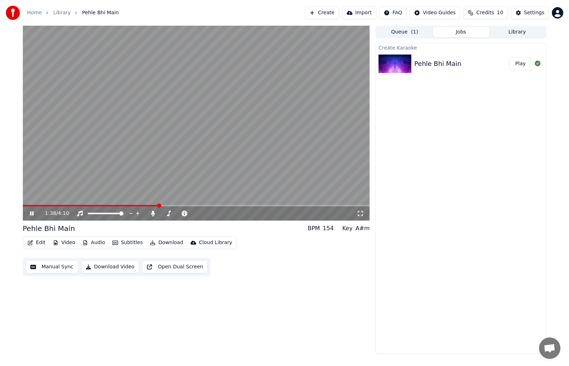
click at [159, 206] on span at bounding box center [196, 205] width 347 height 1
click at [168, 203] on video at bounding box center [196, 123] width 347 height 195
click at [168, 205] on span at bounding box center [196, 205] width 347 height 1
click at [177, 207] on div "1:45 / 4:10" at bounding box center [196, 214] width 347 height 14
click at [177, 206] on span at bounding box center [196, 205] width 347 height 1
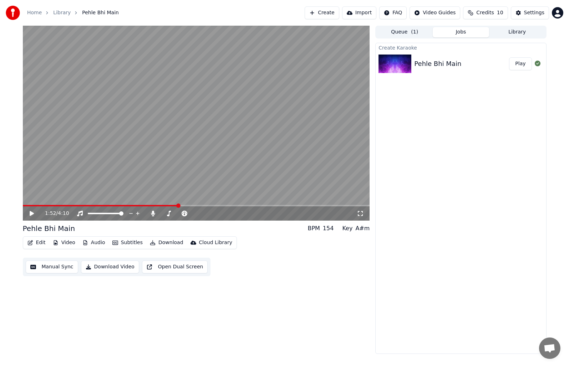
click at [31, 213] on icon at bounding box center [32, 213] width 4 height 5
click at [57, 267] on button "Manual Sync" at bounding box center [52, 267] width 52 height 13
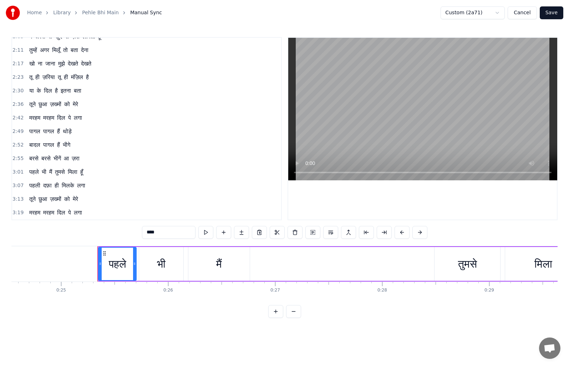
scroll to position [0, 2676]
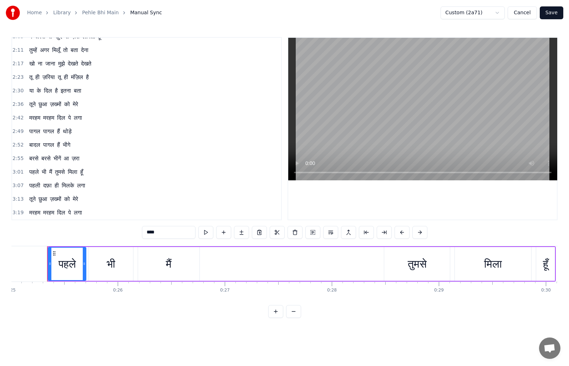
click at [17, 212] on span "3:19" at bounding box center [17, 212] width 11 height 7
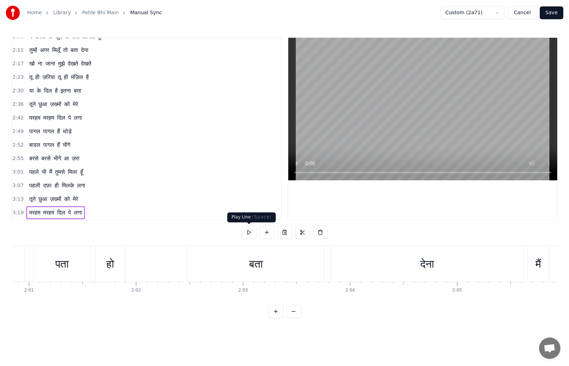
scroll to position [0, 12685]
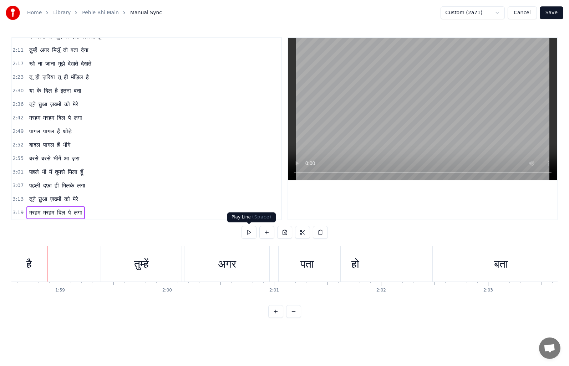
click at [246, 231] on button at bounding box center [248, 232] width 15 height 13
click at [252, 235] on button at bounding box center [248, 232] width 15 height 13
click at [246, 233] on button at bounding box center [248, 232] width 15 height 13
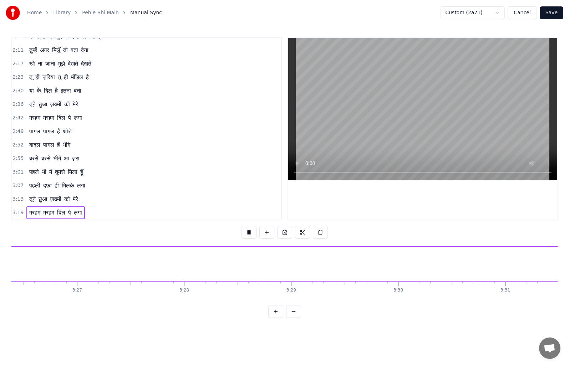
scroll to position [0, 22086]
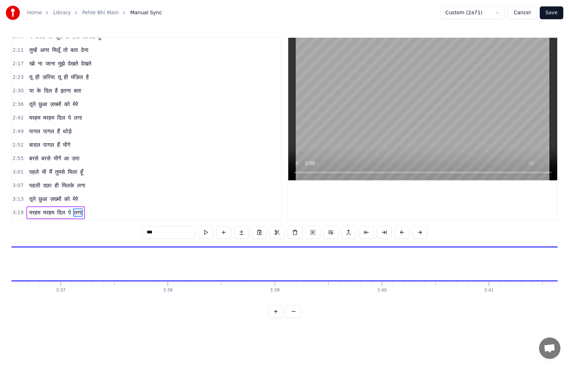
scroll to position [0, 22776]
click at [418, 272] on div "लगा" at bounding box center [398, 264] width 2751 height 32
click at [384, 267] on div "लगा" at bounding box center [398, 264] width 2751 height 32
click at [195, 262] on div "लगा" at bounding box center [398, 264] width 2751 height 32
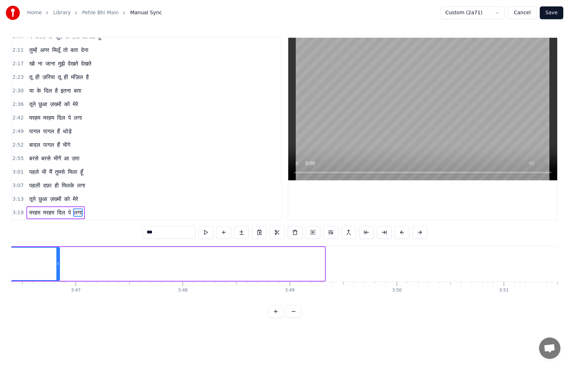
drag, startPoint x: 322, startPoint y: 263, endPoint x: 57, endPoint y: 268, distance: 265.1
click at [57, 268] on div at bounding box center [57, 264] width 3 height 32
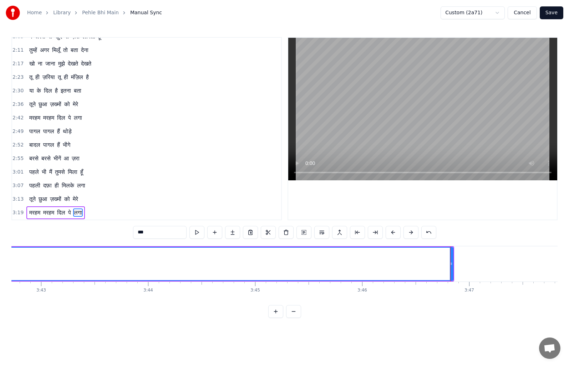
scroll to position [0, 23797]
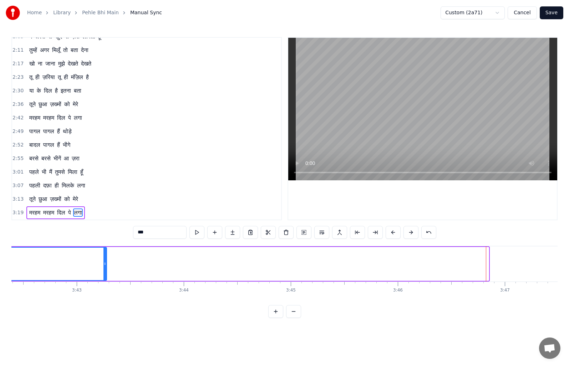
drag, startPoint x: 487, startPoint y: 265, endPoint x: 105, endPoint y: 270, distance: 382.0
click at [105, 270] on div at bounding box center [104, 264] width 3 height 32
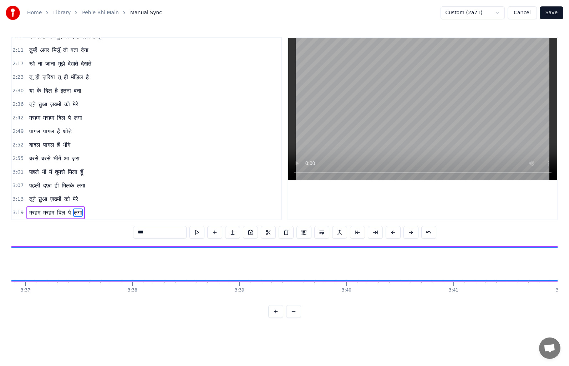
scroll to position [0, 23564]
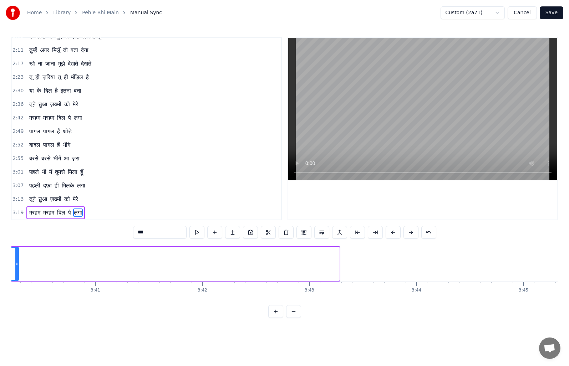
drag, startPoint x: 338, startPoint y: 264, endPoint x: 17, endPoint y: 267, distance: 320.7
click at [17, 267] on div at bounding box center [16, 264] width 3 height 32
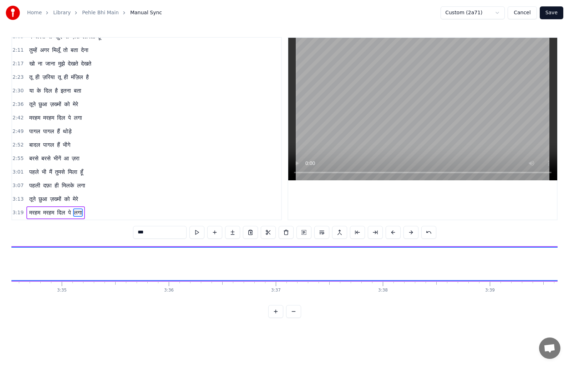
scroll to position [0, 23081]
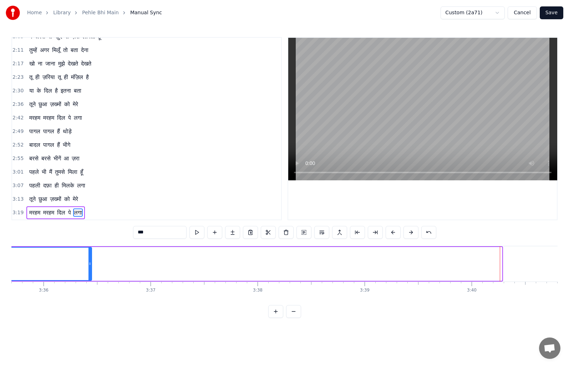
drag, startPoint x: 499, startPoint y: 264, endPoint x: 88, endPoint y: 275, distance: 411.1
click at [88, 275] on div at bounding box center [89, 264] width 3 height 32
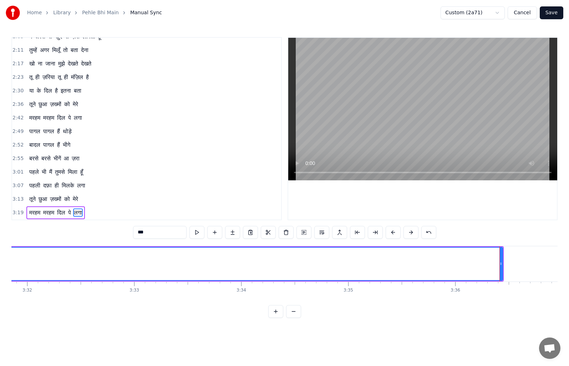
scroll to position [0, 22616]
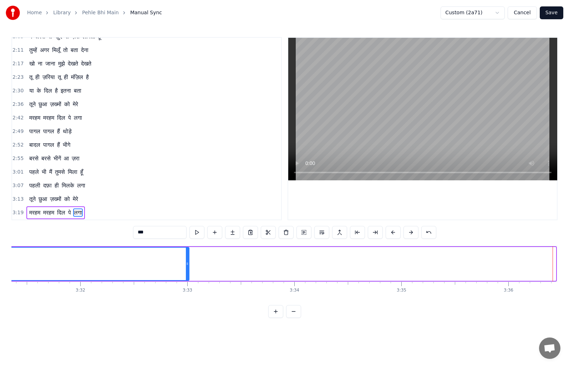
drag, startPoint x: 553, startPoint y: 263, endPoint x: 140, endPoint y: 270, distance: 413.1
click at [186, 270] on div at bounding box center [187, 264] width 3 height 32
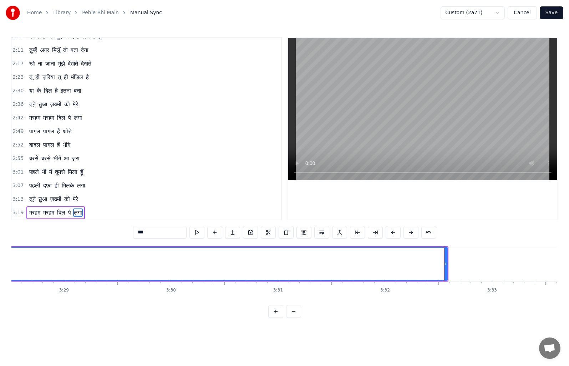
scroll to position [0, 22329]
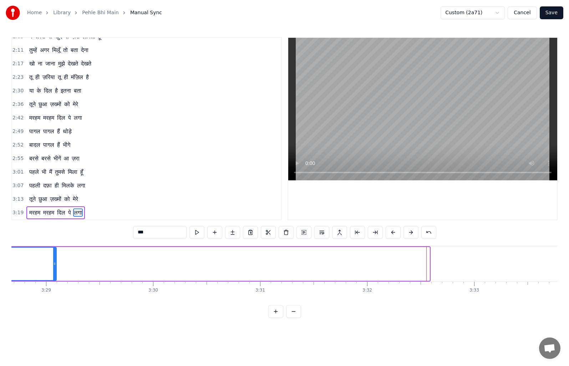
drag, startPoint x: 428, startPoint y: 261, endPoint x: 55, endPoint y: 259, distance: 373.1
click at [55, 259] on div at bounding box center [54, 264] width 3 height 32
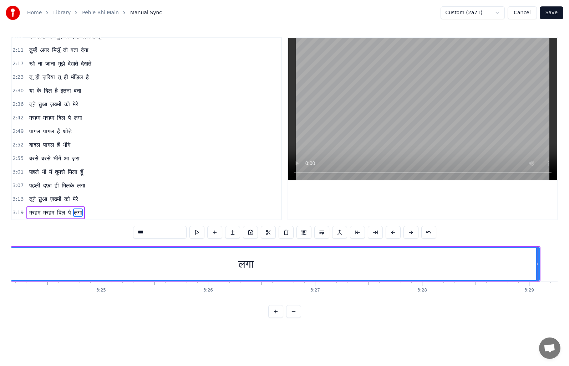
scroll to position [0, 21900]
drag, startPoint x: 485, startPoint y: 263, endPoint x: 458, endPoint y: 266, distance: 27.6
click at [450, 266] on div "लगा" at bounding box center [191, 264] width 587 height 34
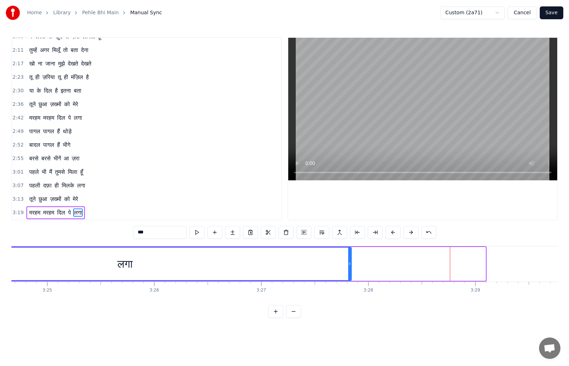
drag, startPoint x: 485, startPoint y: 265, endPoint x: 351, endPoint y: 268, distance: 134.1
click at [351, 268] on div at bounding box center [349, 264] width 3 height 32
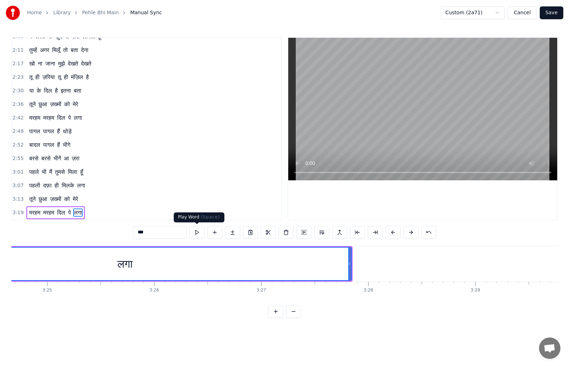
click at [198, 233] on button at bounding box center [196, 232] width 15 height 13
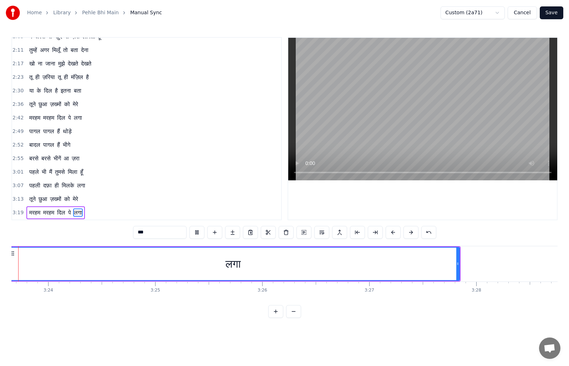
scroll to position [0, 21773]
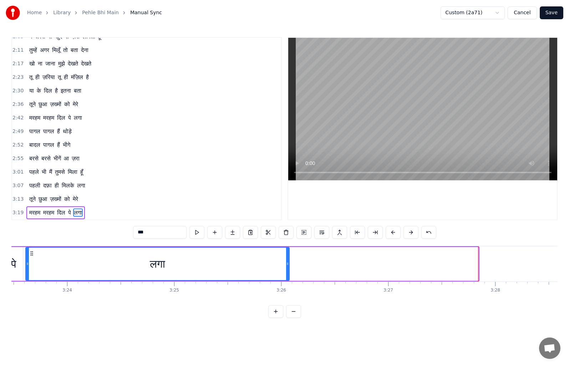
drag, startPoint x: 477, startPoint y: 262, endPoint x: 288, endPoint y: 274, distance: 189.4
click at [288, 274] on div at bounding box center [287, 264] width 3 height 32
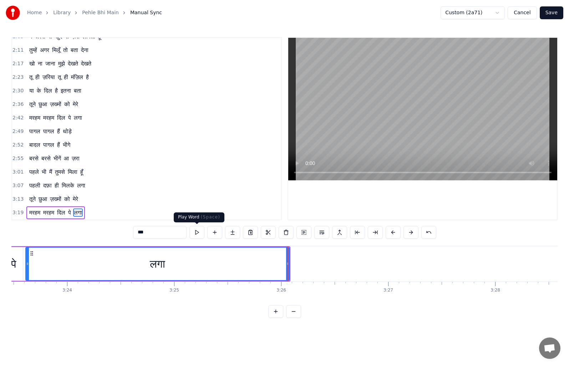
click at [195, 231] on button at bounding box center [196, 232] width 15 height 13
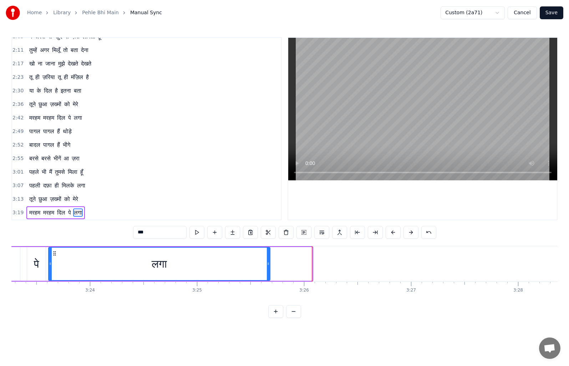
drag, startPoint x: 305, startPoint y: 265, endPoint x: 268, endPoint y: 269, distance: 36.7
click at [268, 269] on div at bounding box center [268, 264] width 3 height 32
click at [193, 232] on button at bounding box center [196, 232] width 15 height 13
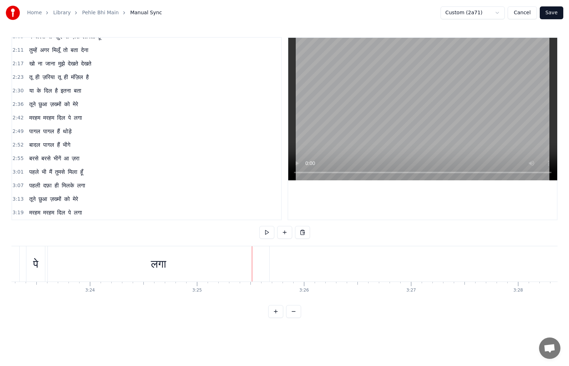
click at [264, 263] on div "लगा" at bounding box center [158, 263] width 221 height 35
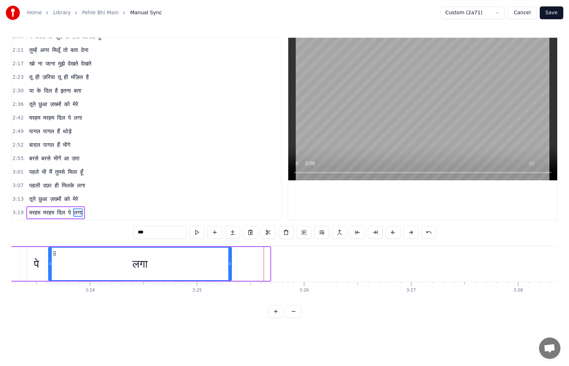
drag, startPoint x: 269, startPoint y: 263, endPoint x: 230, endPoint y: 268, distance: 38.8
click at [230, 268] on div at bounding box center [229, 264] width 3 height 32
click at [195, 229] on button at bounding box center [196, 232] width 15 height 13
click at [549, 11] on button "Save" at bounding box center [552, 12] width 24 height 13
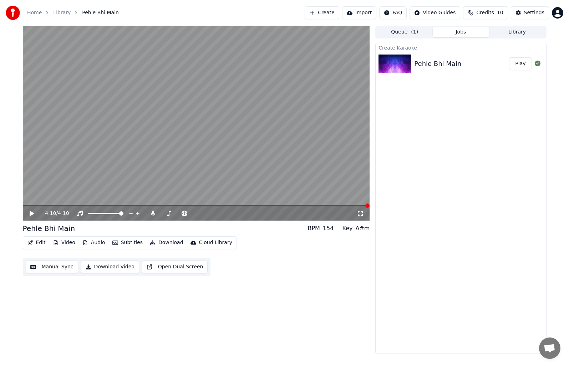
click at [446, 10] on html "Home Library Pehle Bhi Main Create Import FAQ Video Guides Credits 10 Settings …" at bounding box center [284, 183] width 569 height 366
click at [486, 96] on html "Home Library Pehle Bhi Main Create Import FAQ Video Guides Credits 10 Settings …" at bounding box center [284, 183] width 569 height 366
